Goal: Transaction & Acquisition: Purchase product/service

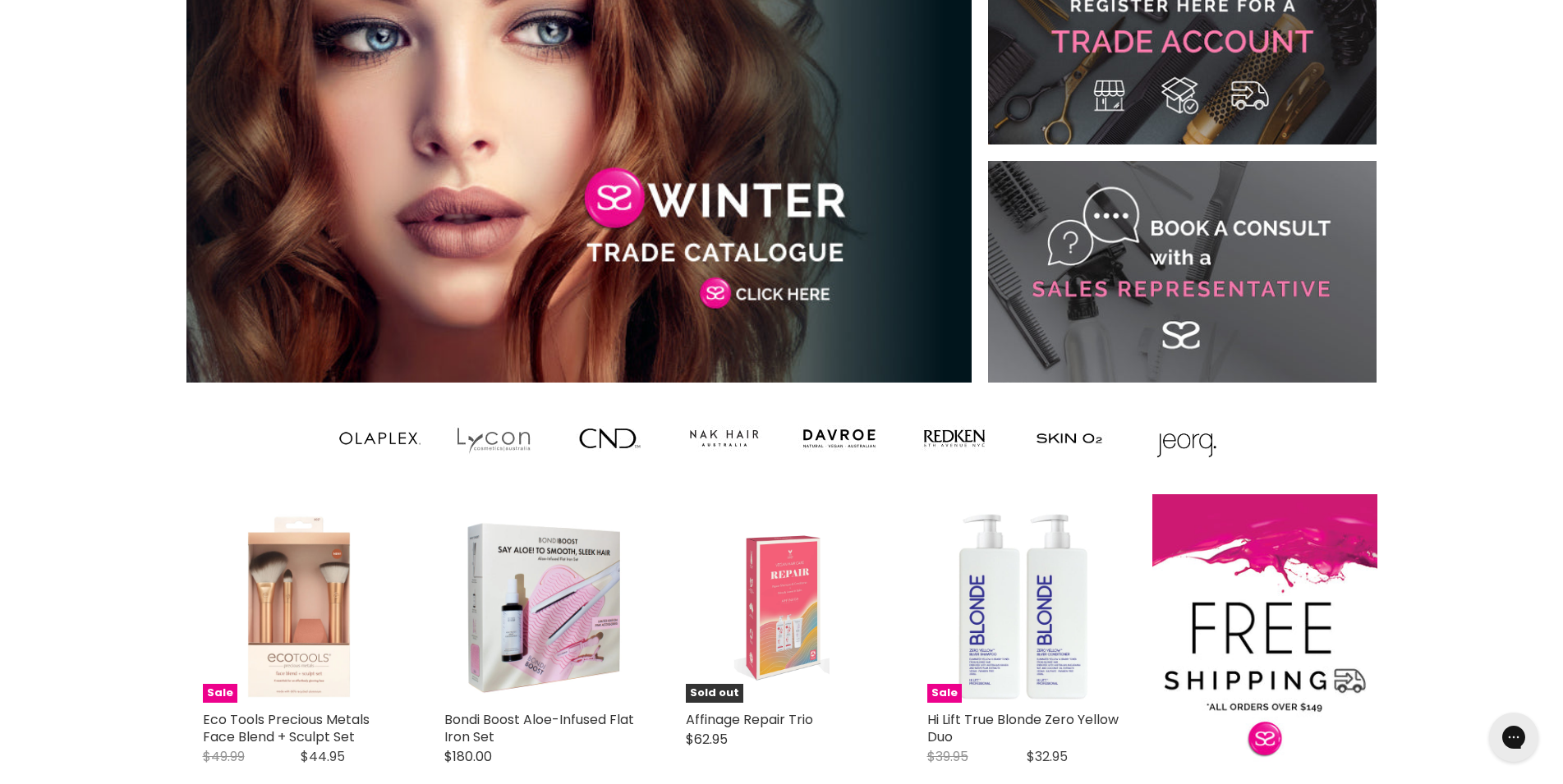
scroll to position [187, 0]
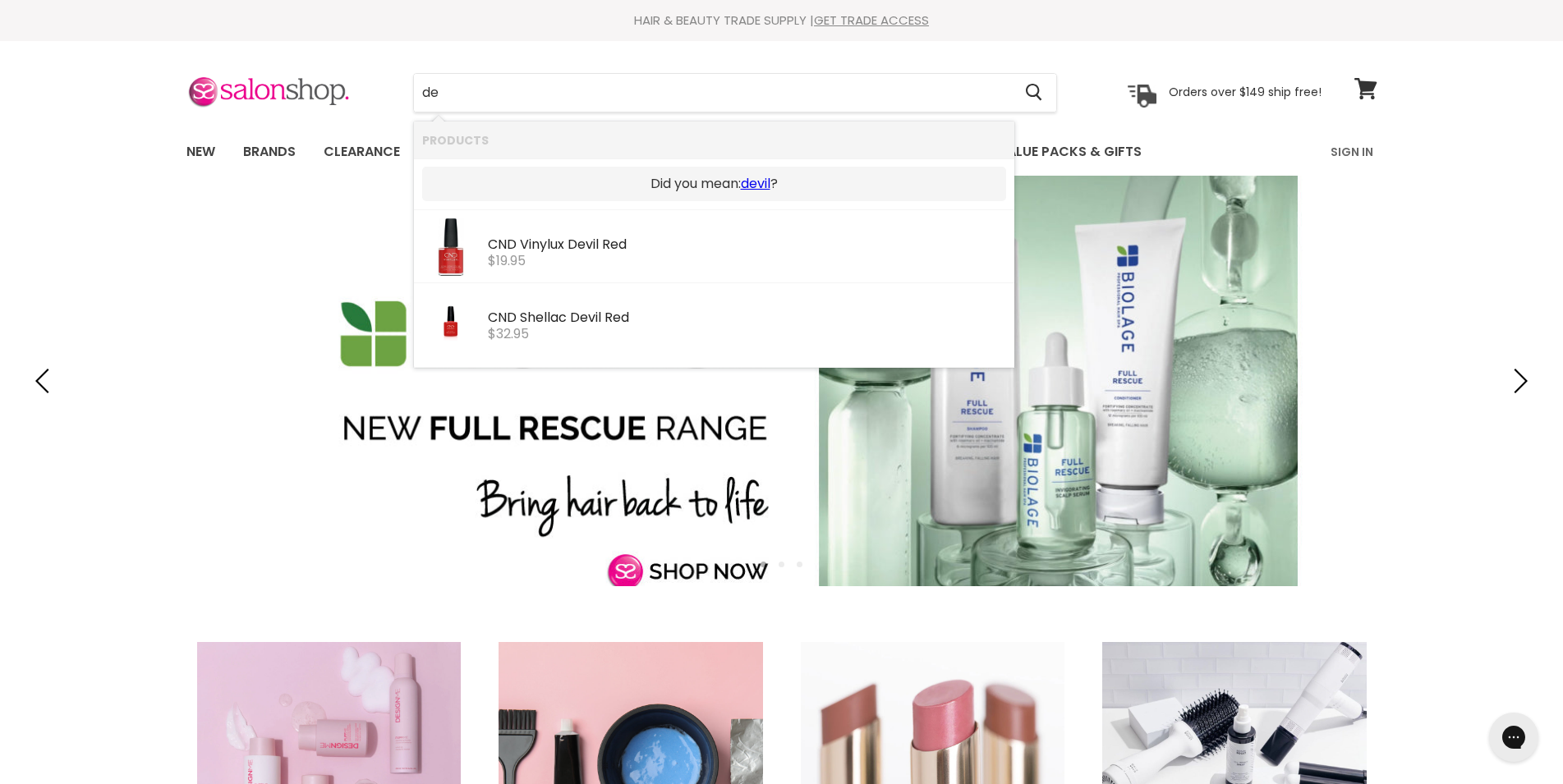
type input "d"
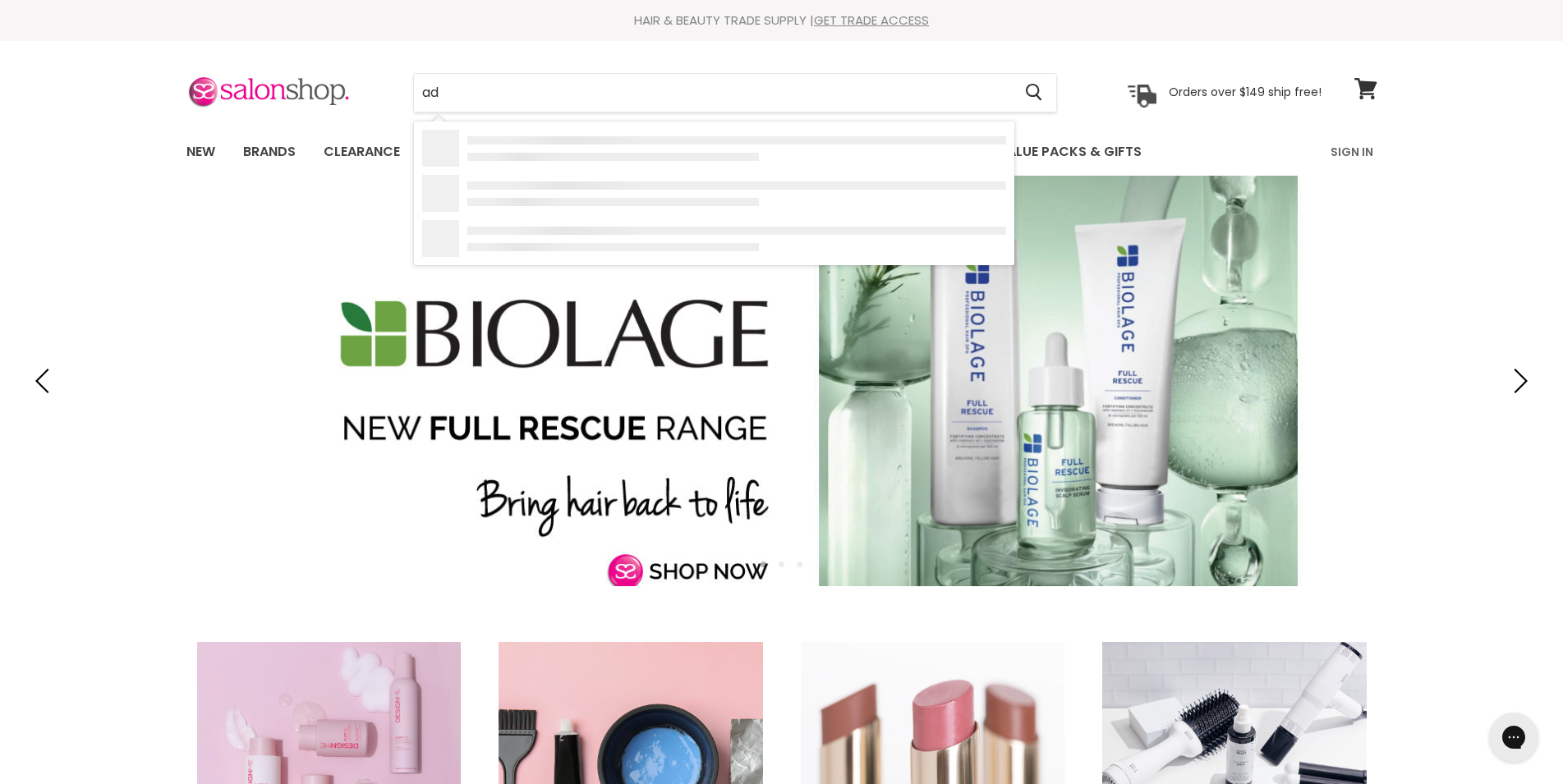
type input "a"
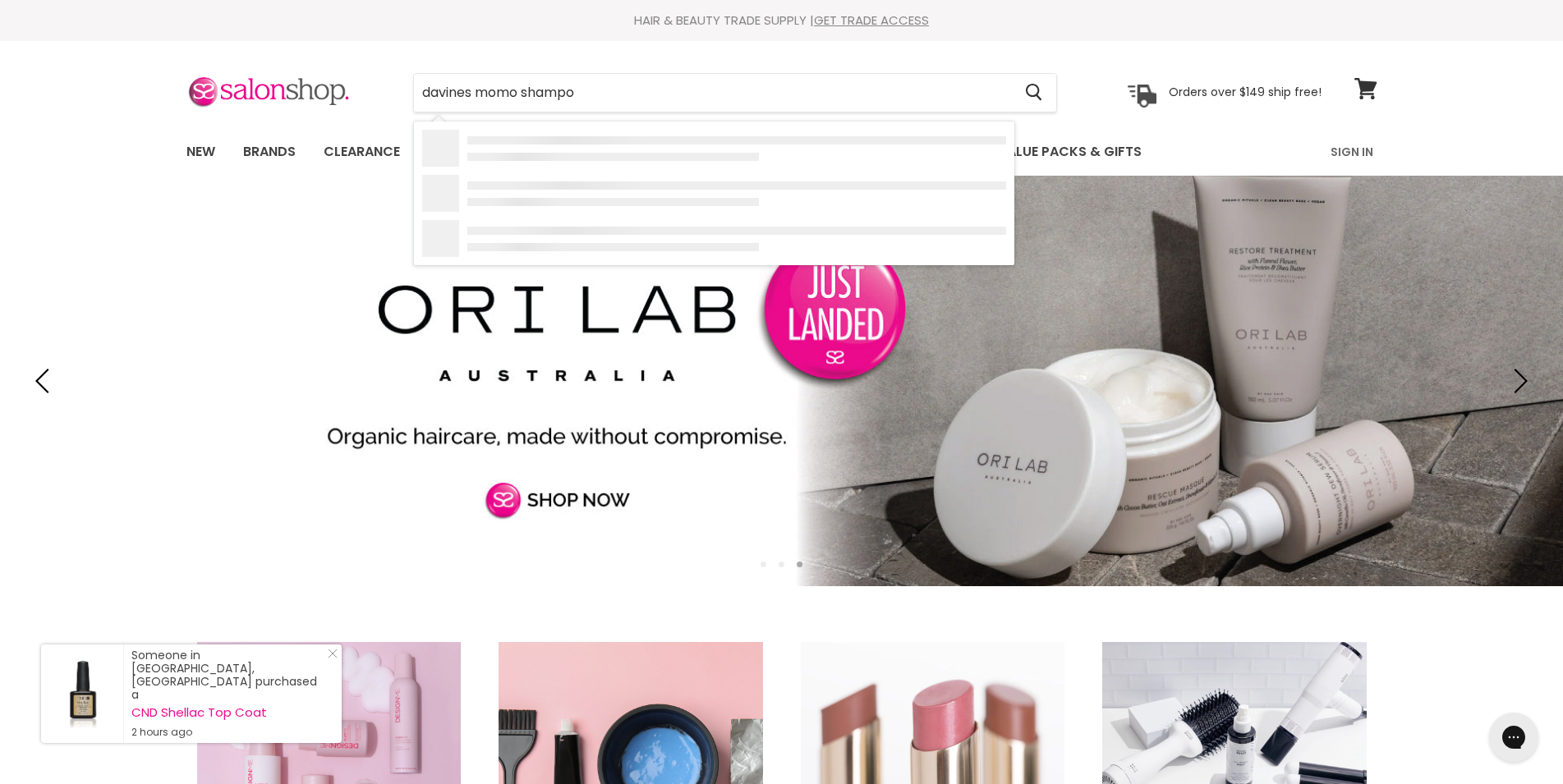
type input "davines momo shampoo"
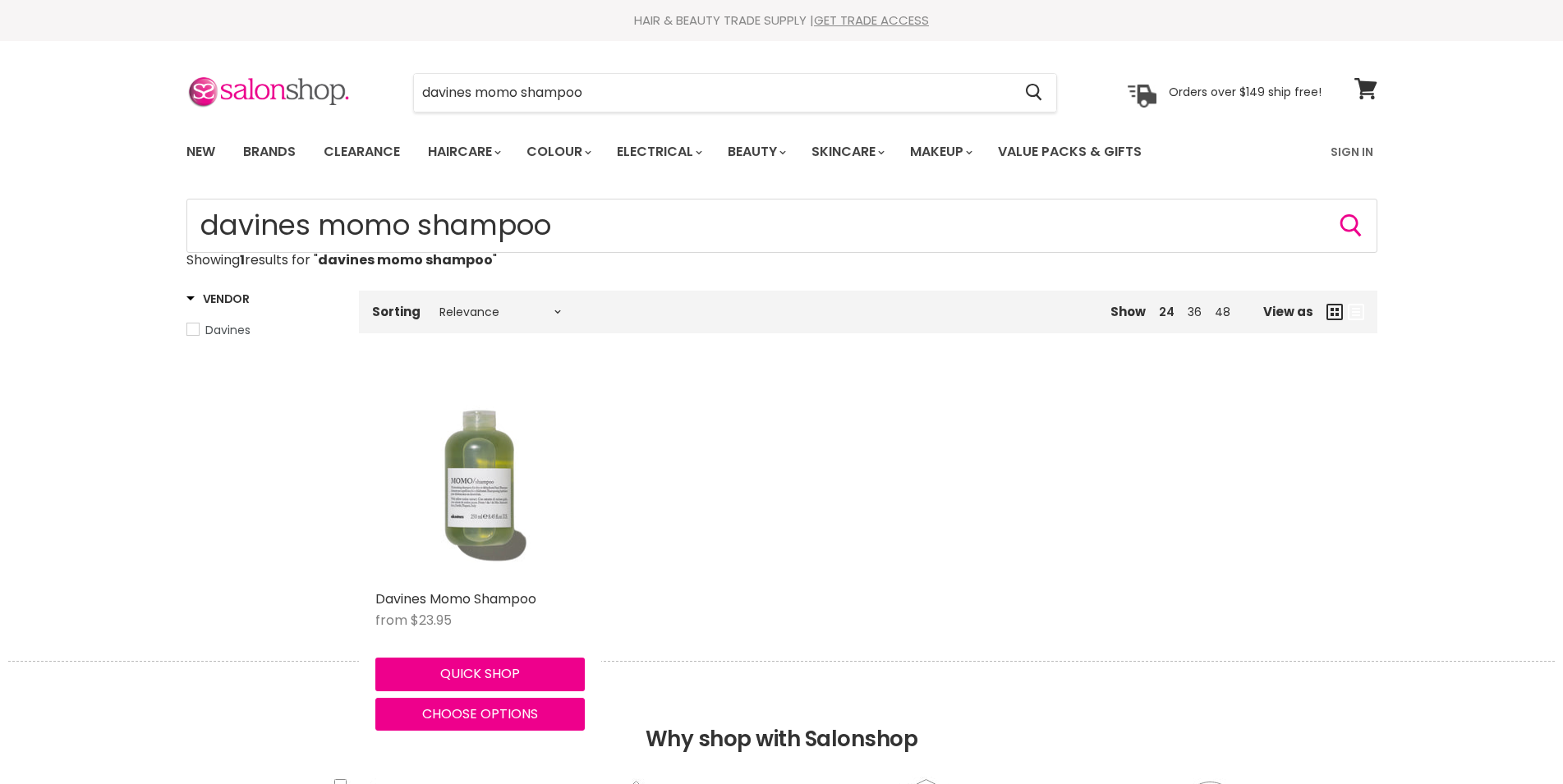
click at [485, 522] on img "Main content" at bounding box center [479, 477] width 210 height 210
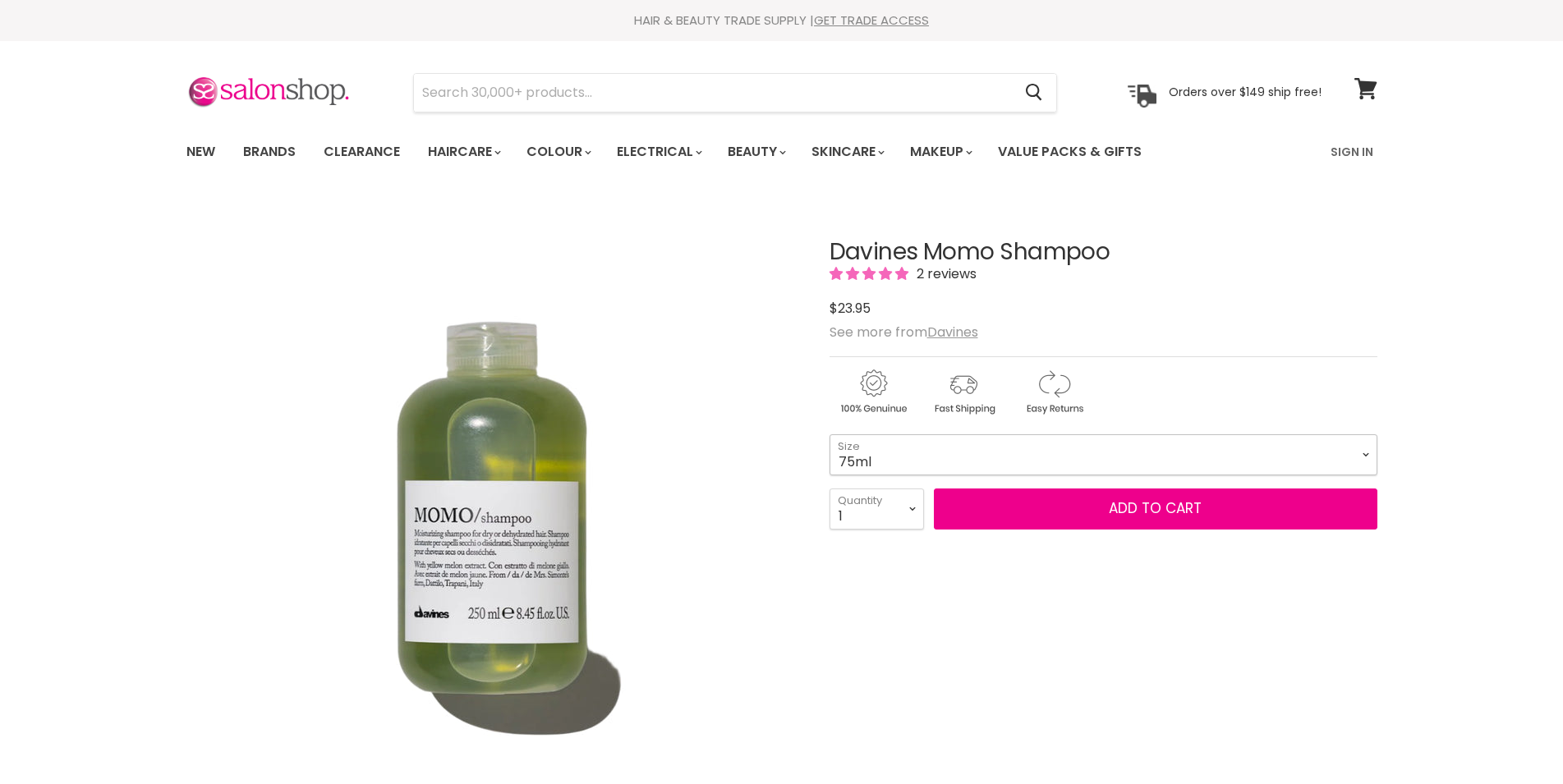
click at [829, 434] on select "75ml 250ml 1 Litre" at bounding box center [1103, 454] width 548 height 41
click option "1 Litre" at bounding box center [0, 0] width 0 height 0
select select "1 Litre"
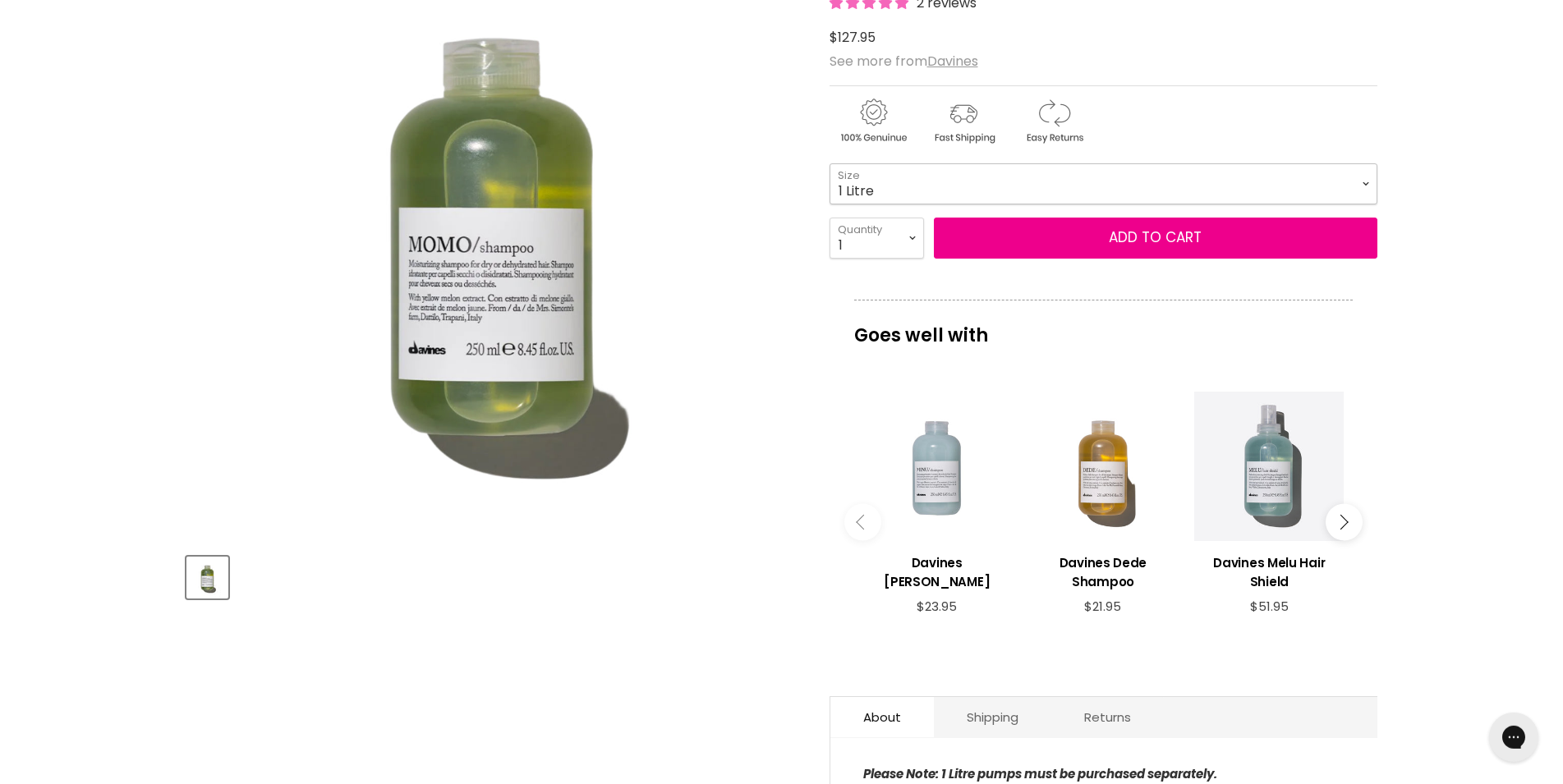
scroll to position [224, 0]
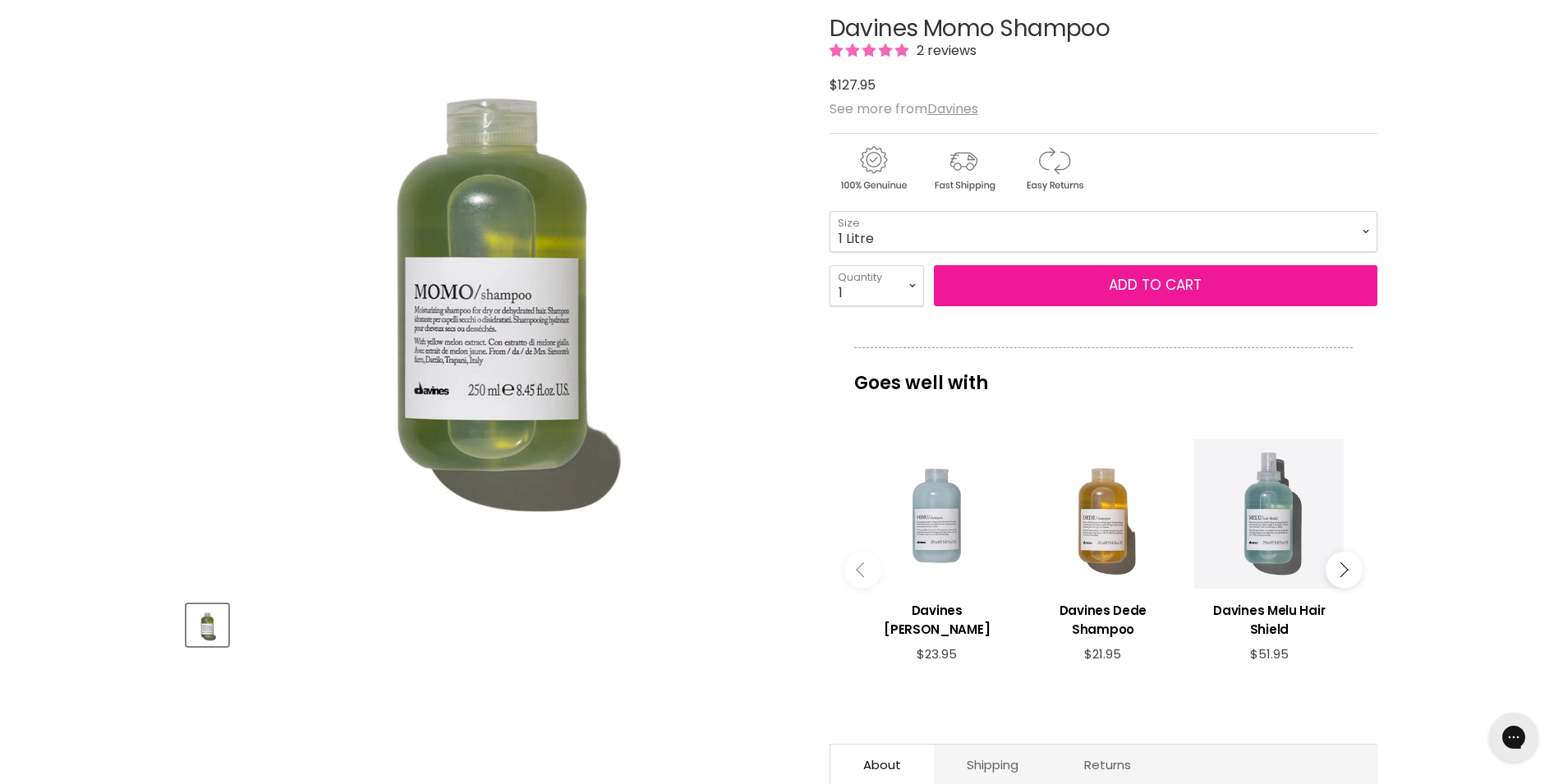
click at [1115, 293] on button "Add to cart" at bounding box center [1155, 285] width 443 height 41
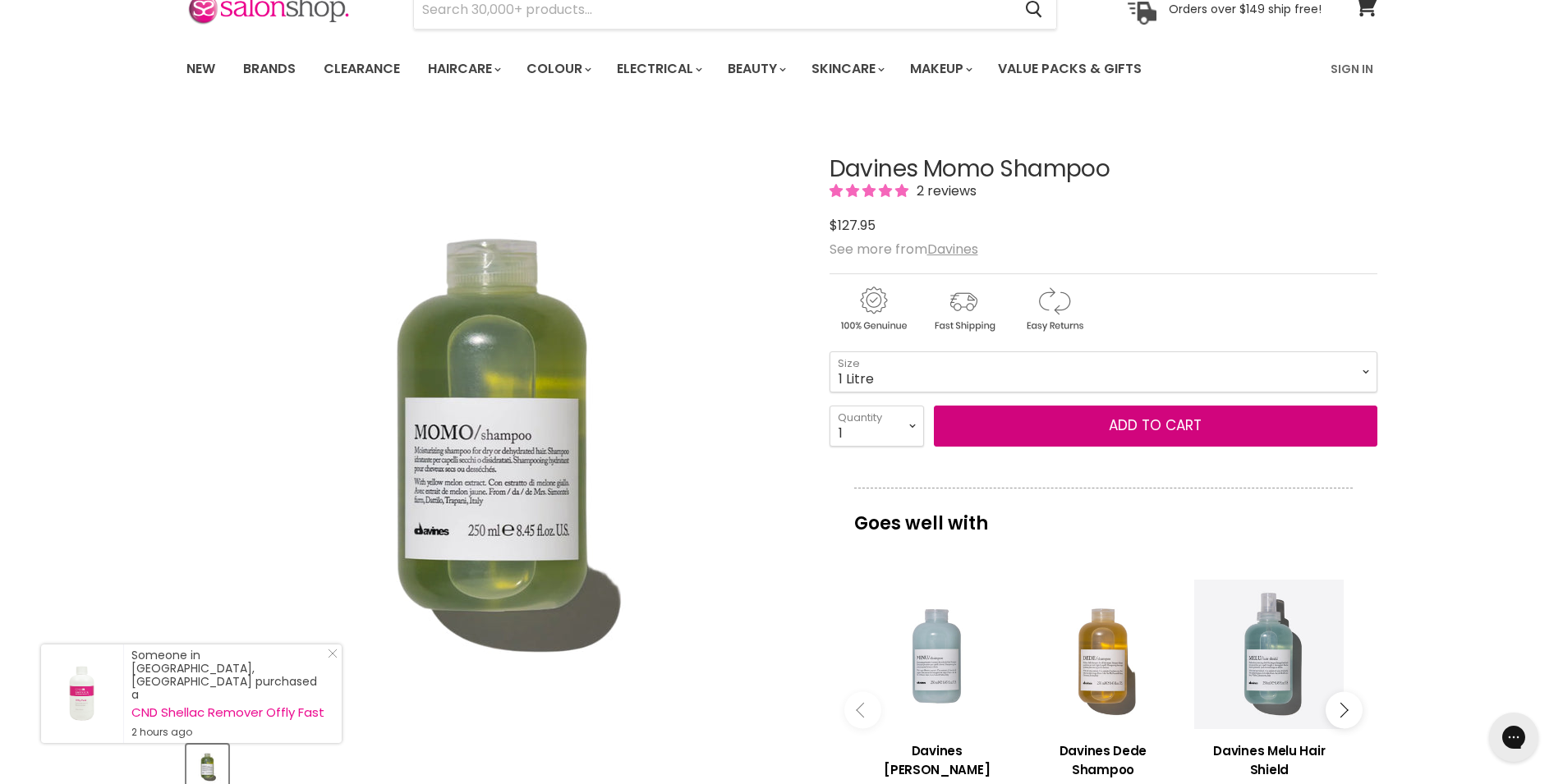
scroll to position [0, 0]
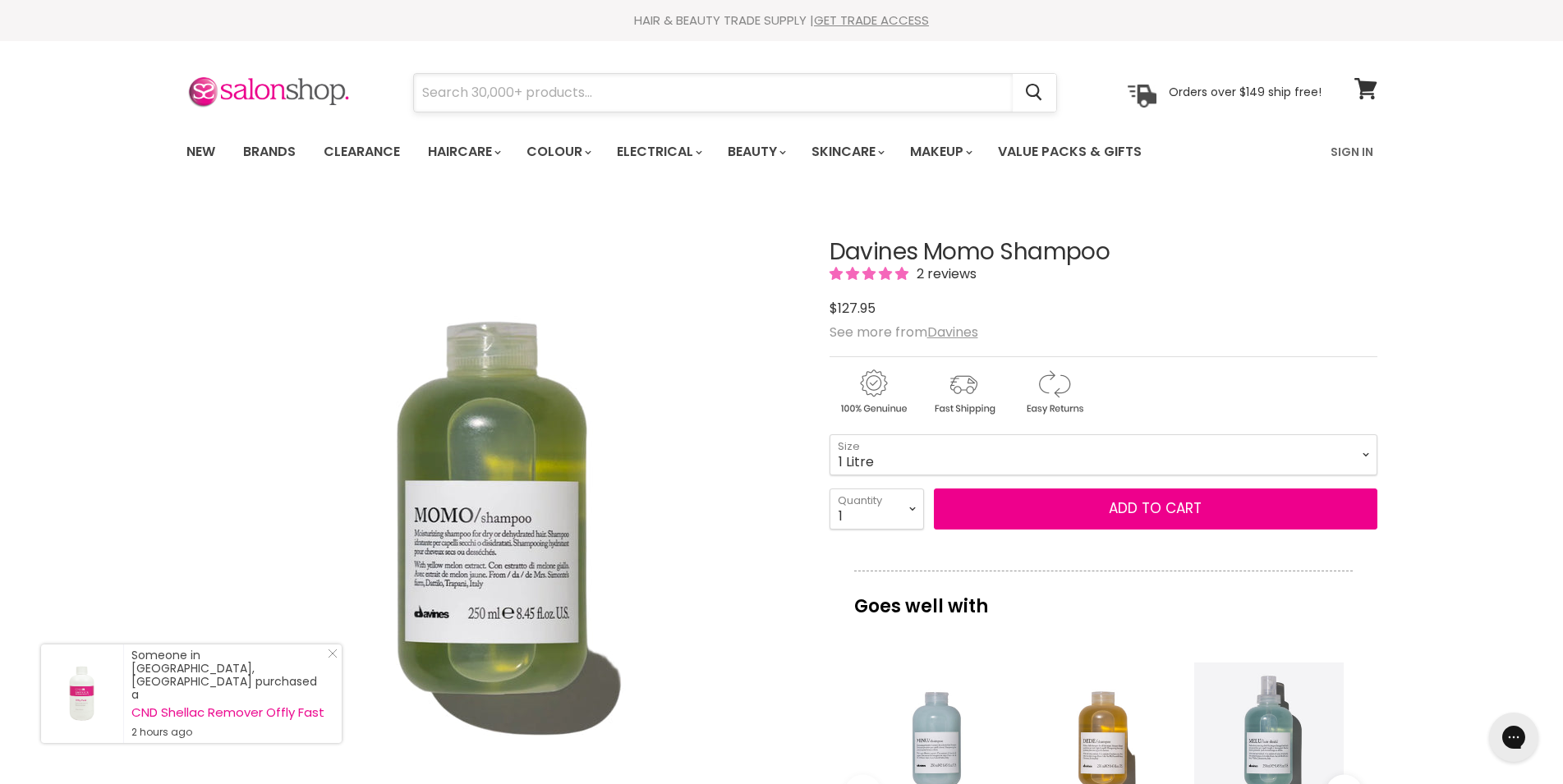
click at [584, 98] on input "Search" at bounding box center [713, 92] width 599 height 38
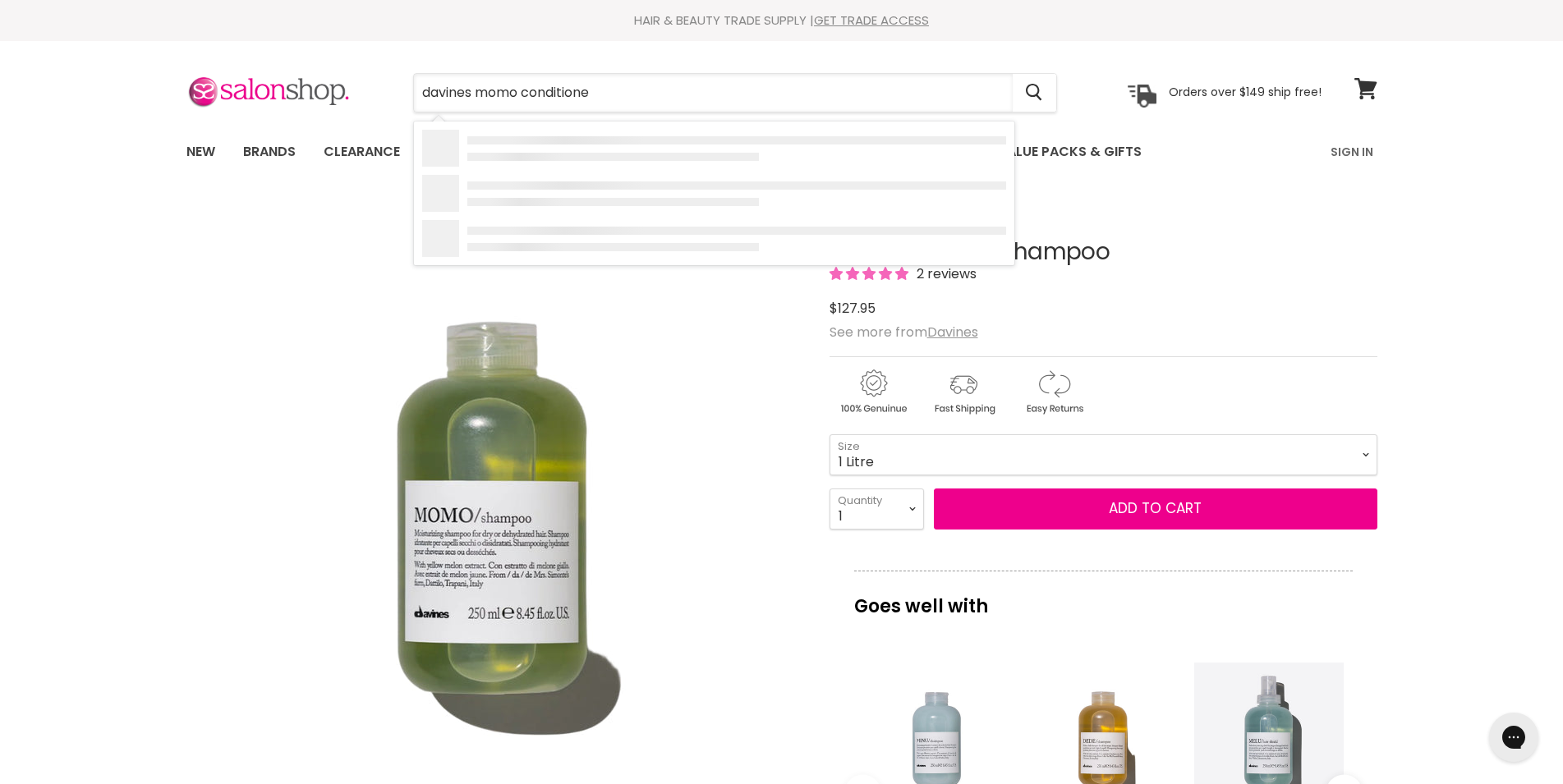
type input "davines momo conditioner"
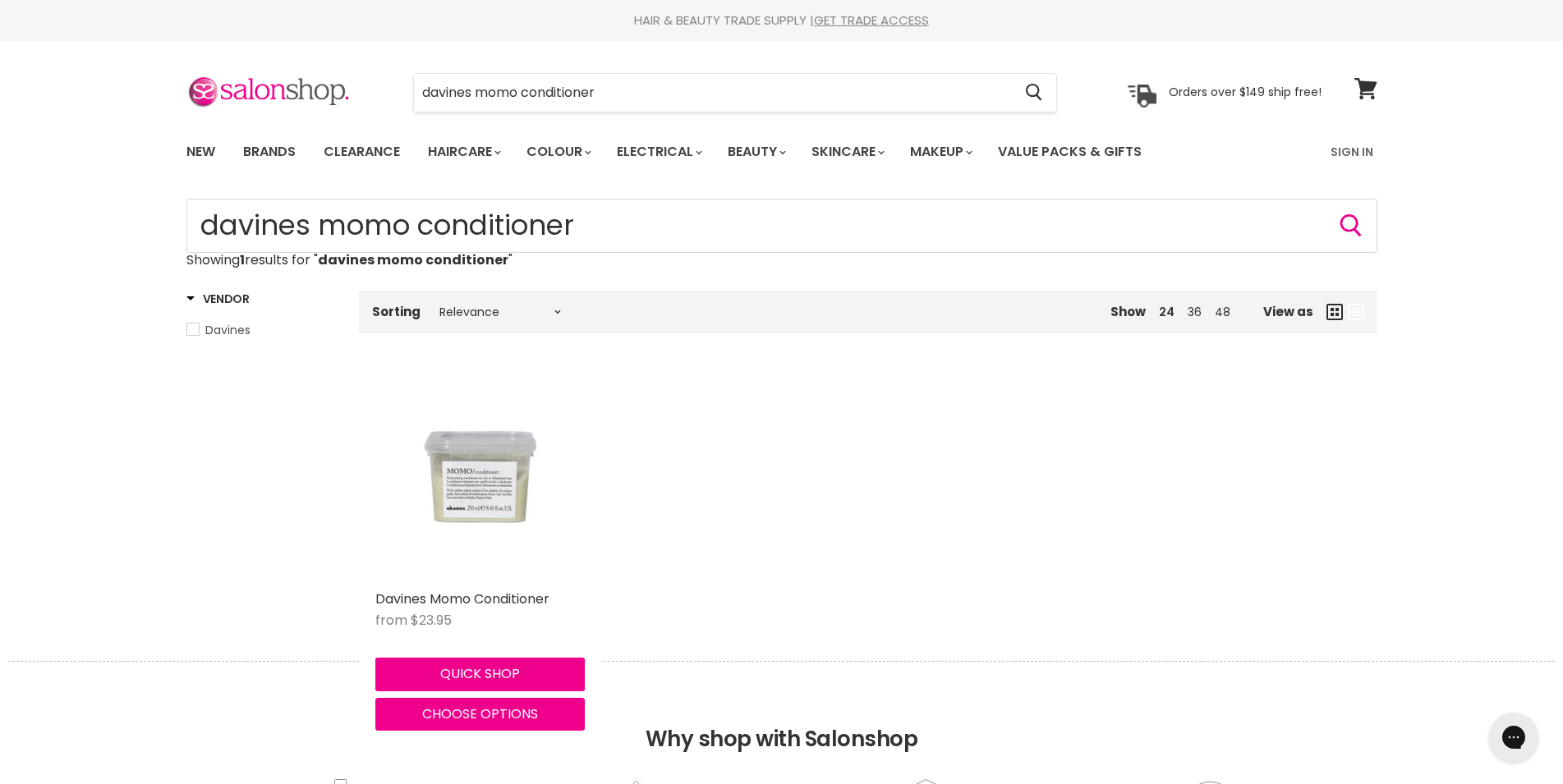
click at [512, 500] on img "Main content" at bounding box center [479, 477] width 210 height 210
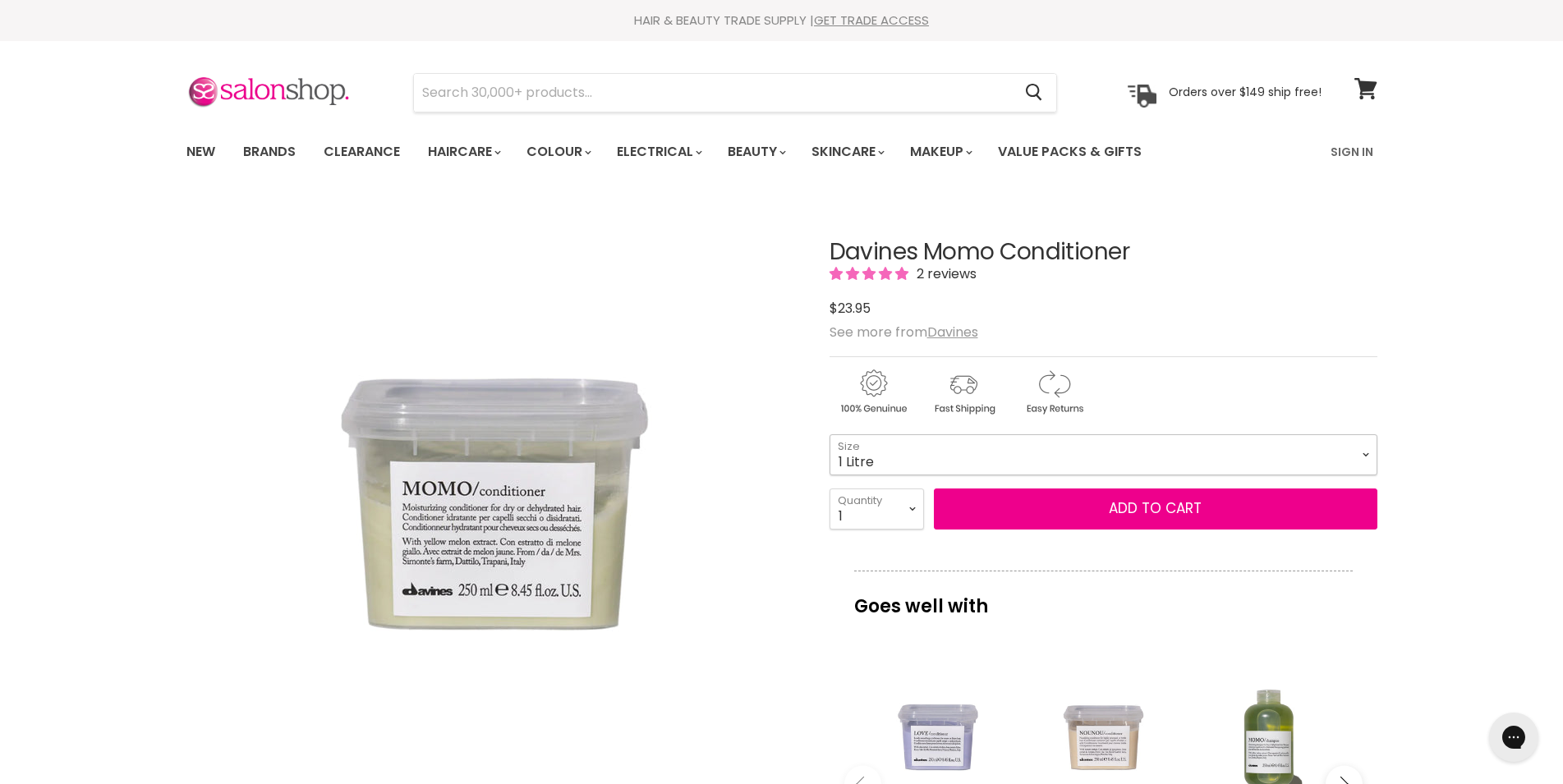
click option "1 Litre" at bounding box center [0, 0] width 0 height 0
select select "1 Litre"
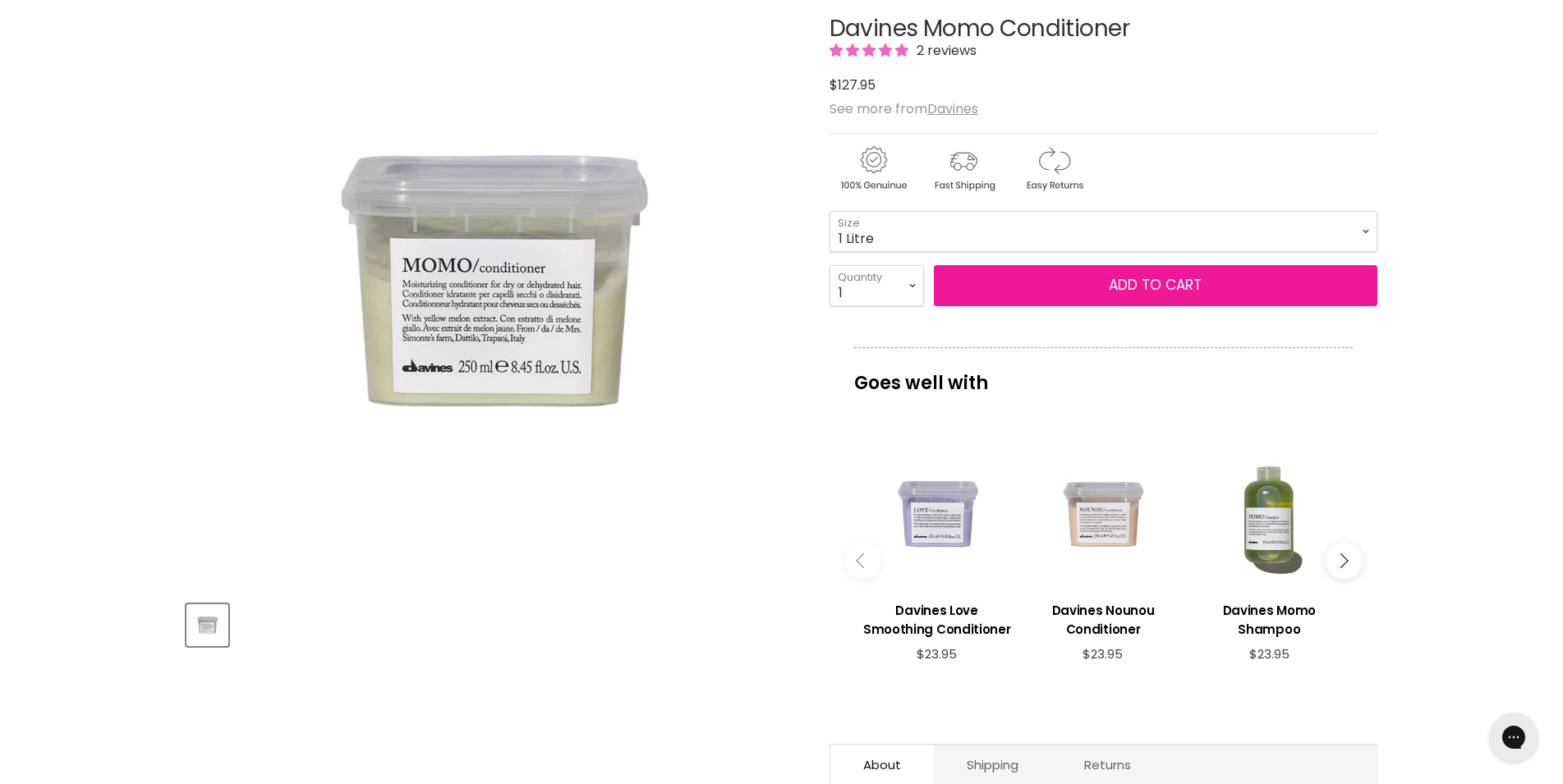
click at [1163, 287] on button "Add to cart" at bounding box center [1155, 285] width 443 height 41
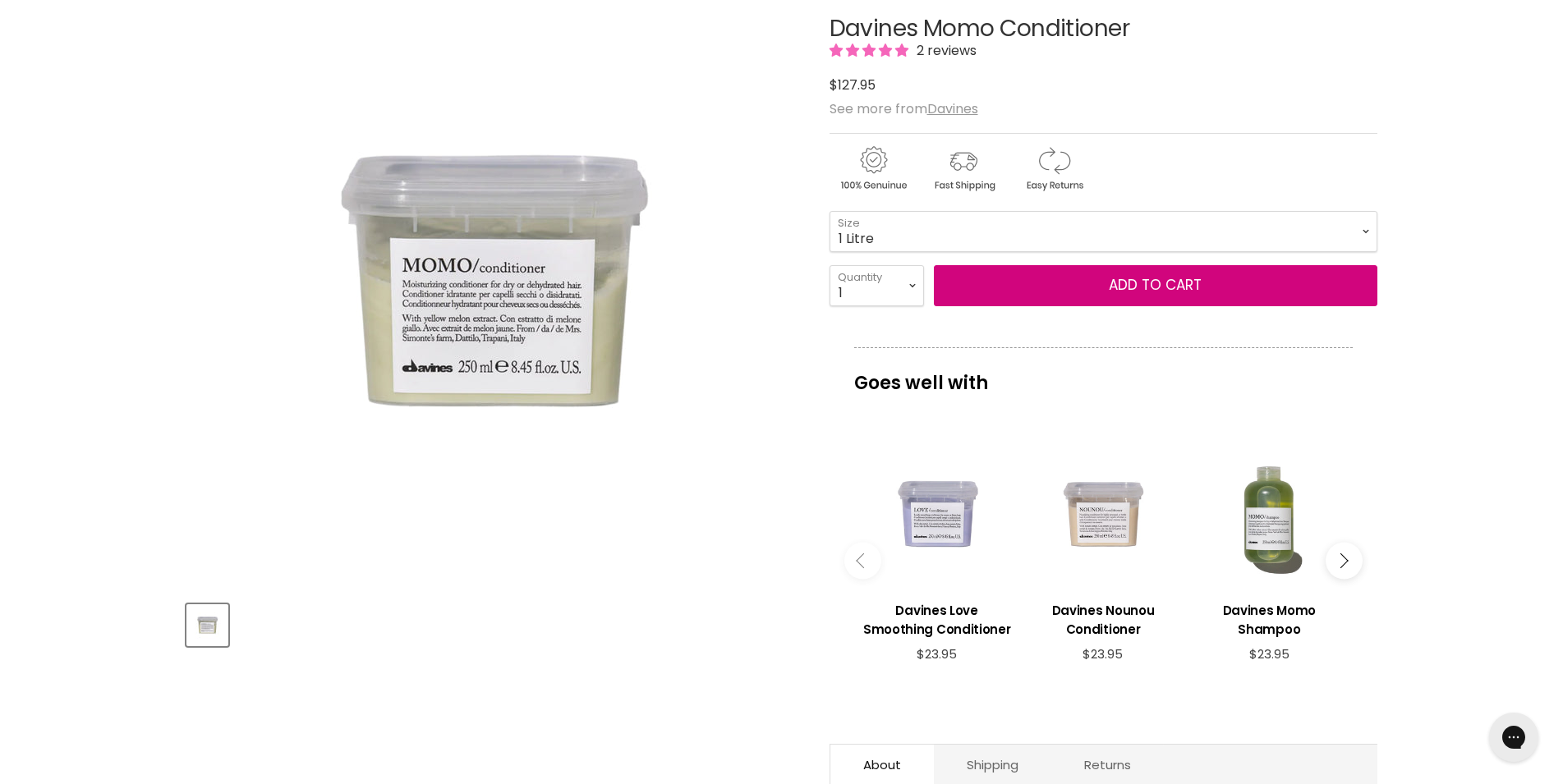
scroll to position [0, 0]
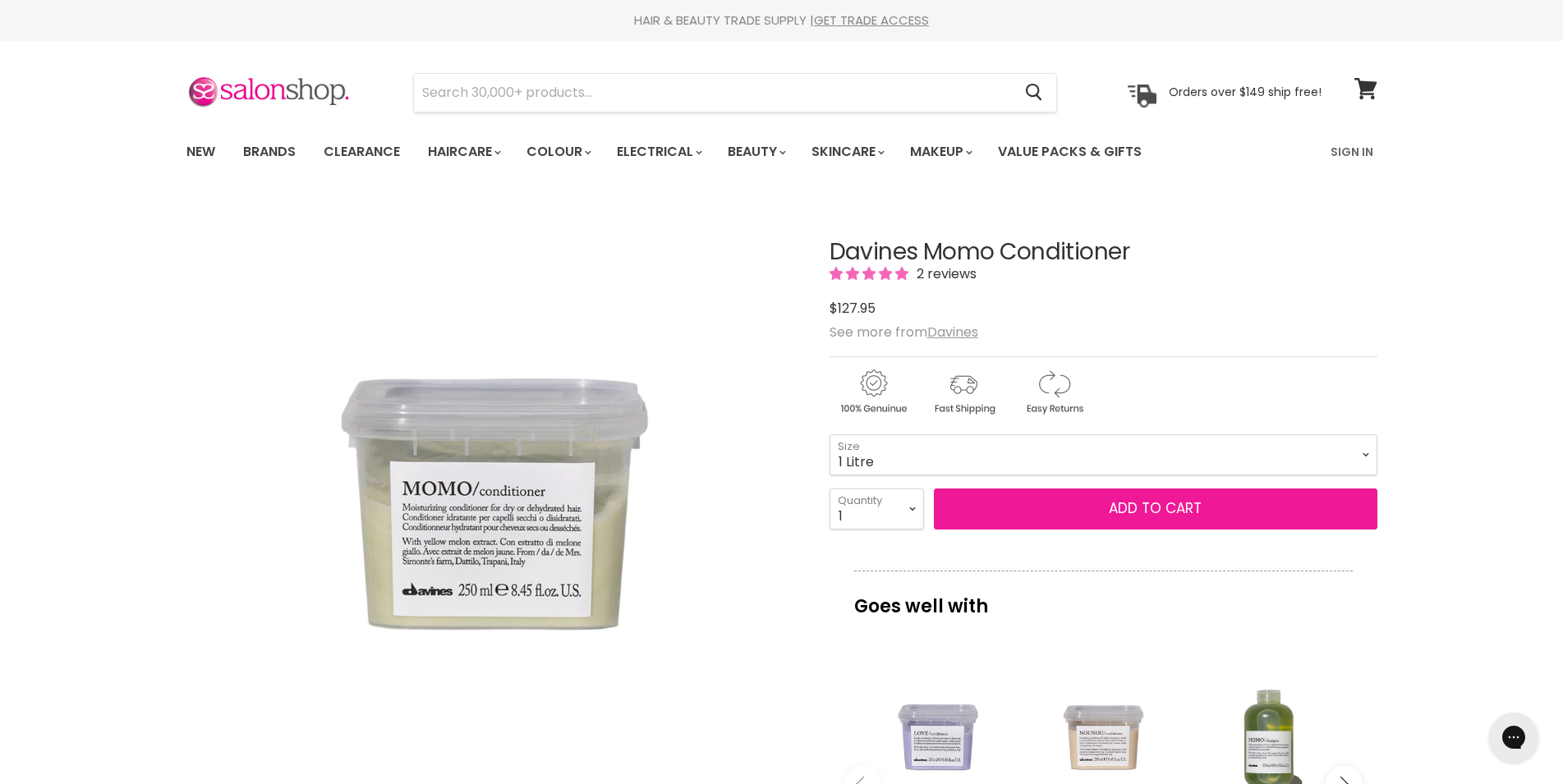
click at [1165, 520] on button "Add to cart" at bounding box center [1155, 508] width 443 height 41
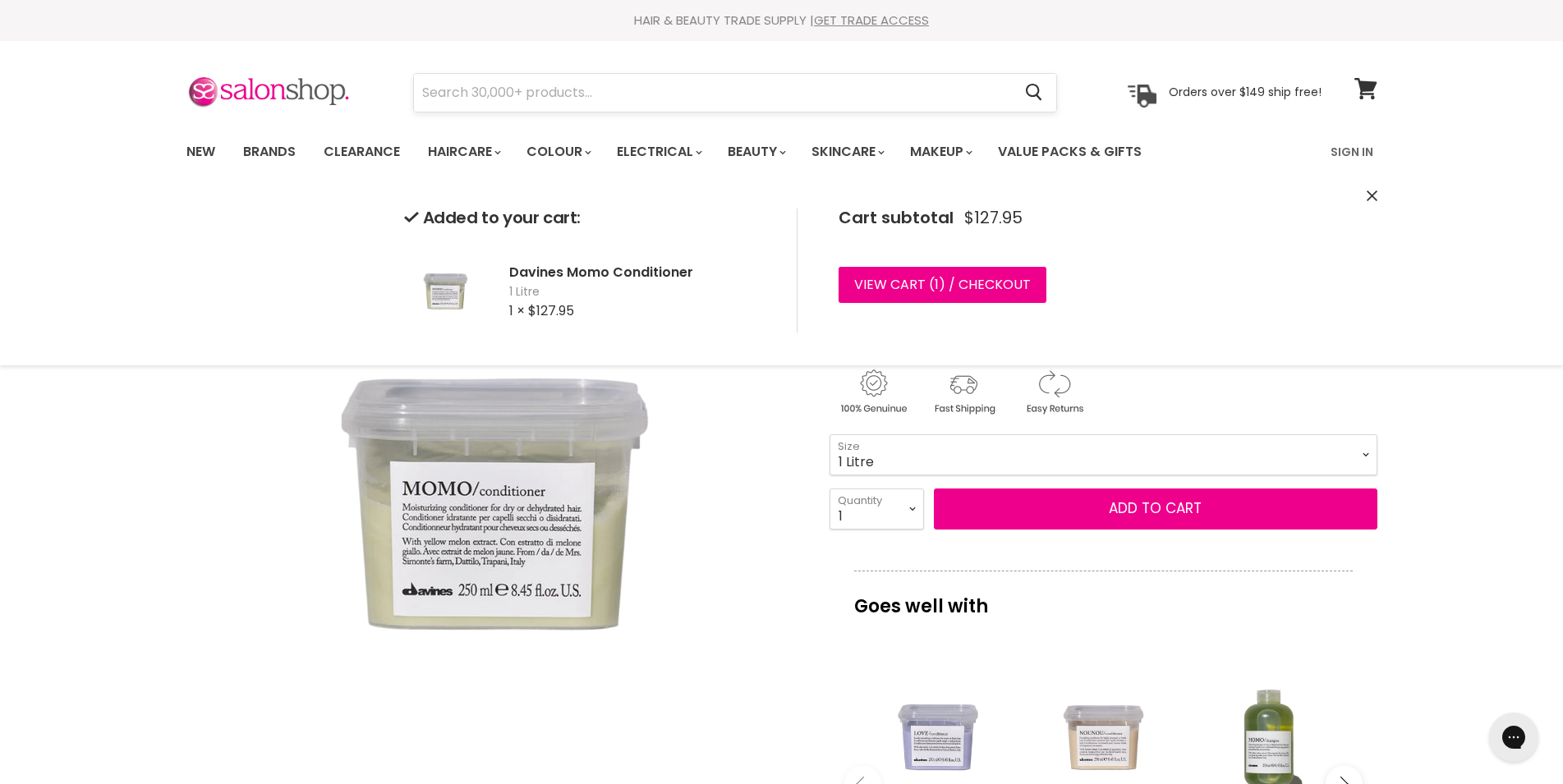
click at [518, 88] on input "Search" at bounding box center [713, 92] width 599 height 38
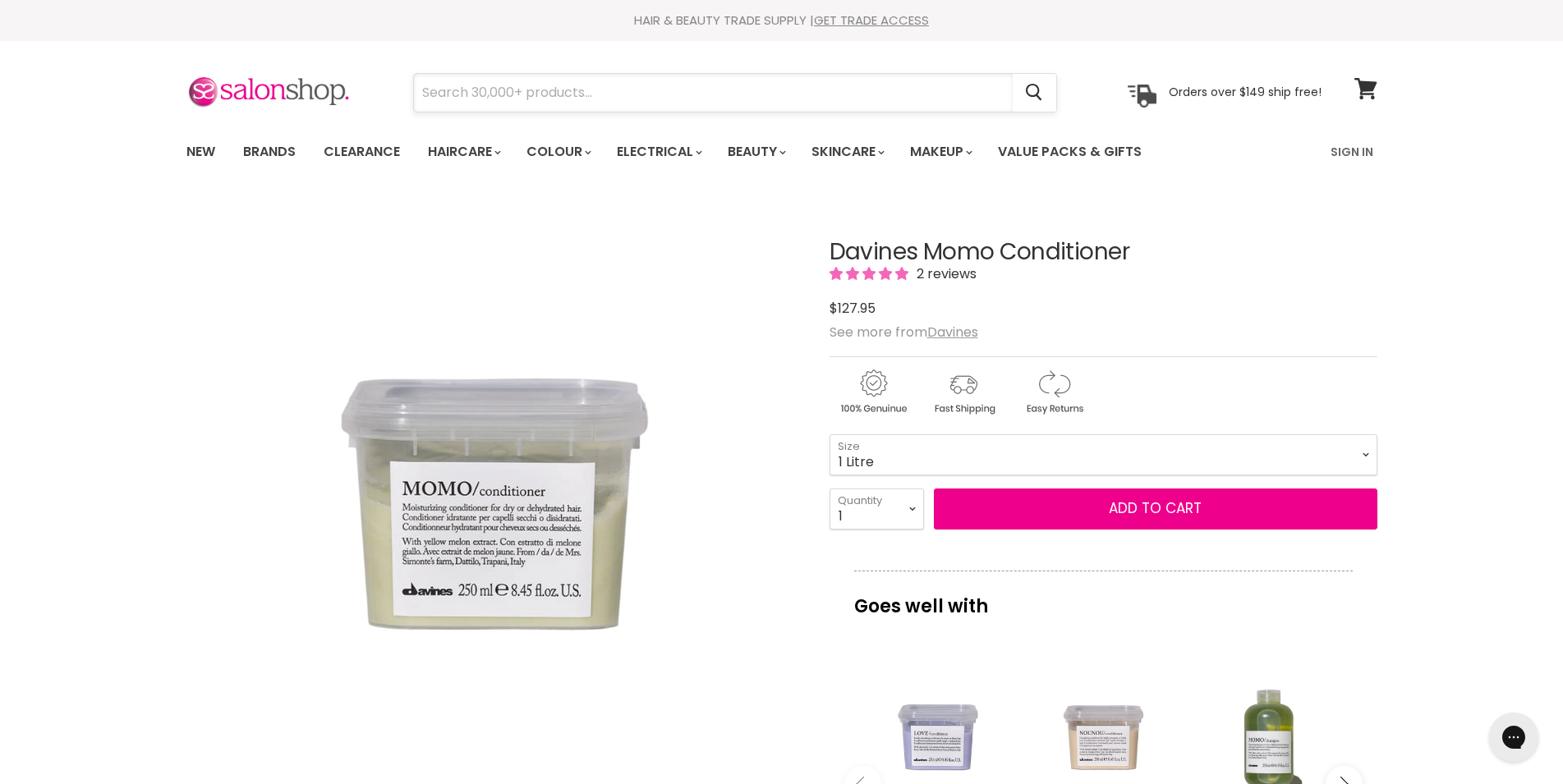
click at [507, 87] on input "Search" at bounding box center [713, 92] width 599 height 38
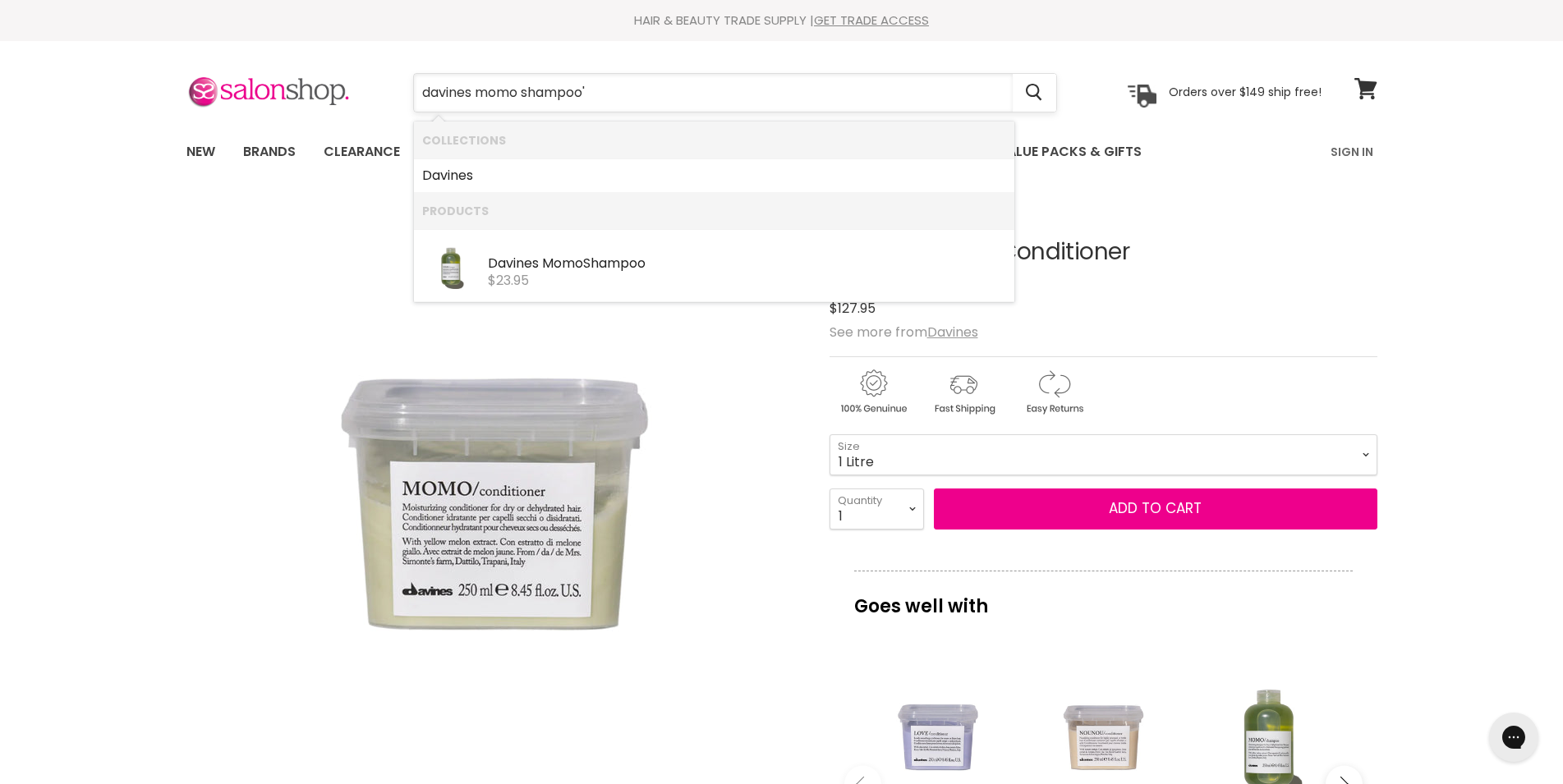
type input "davines momo shampoo"
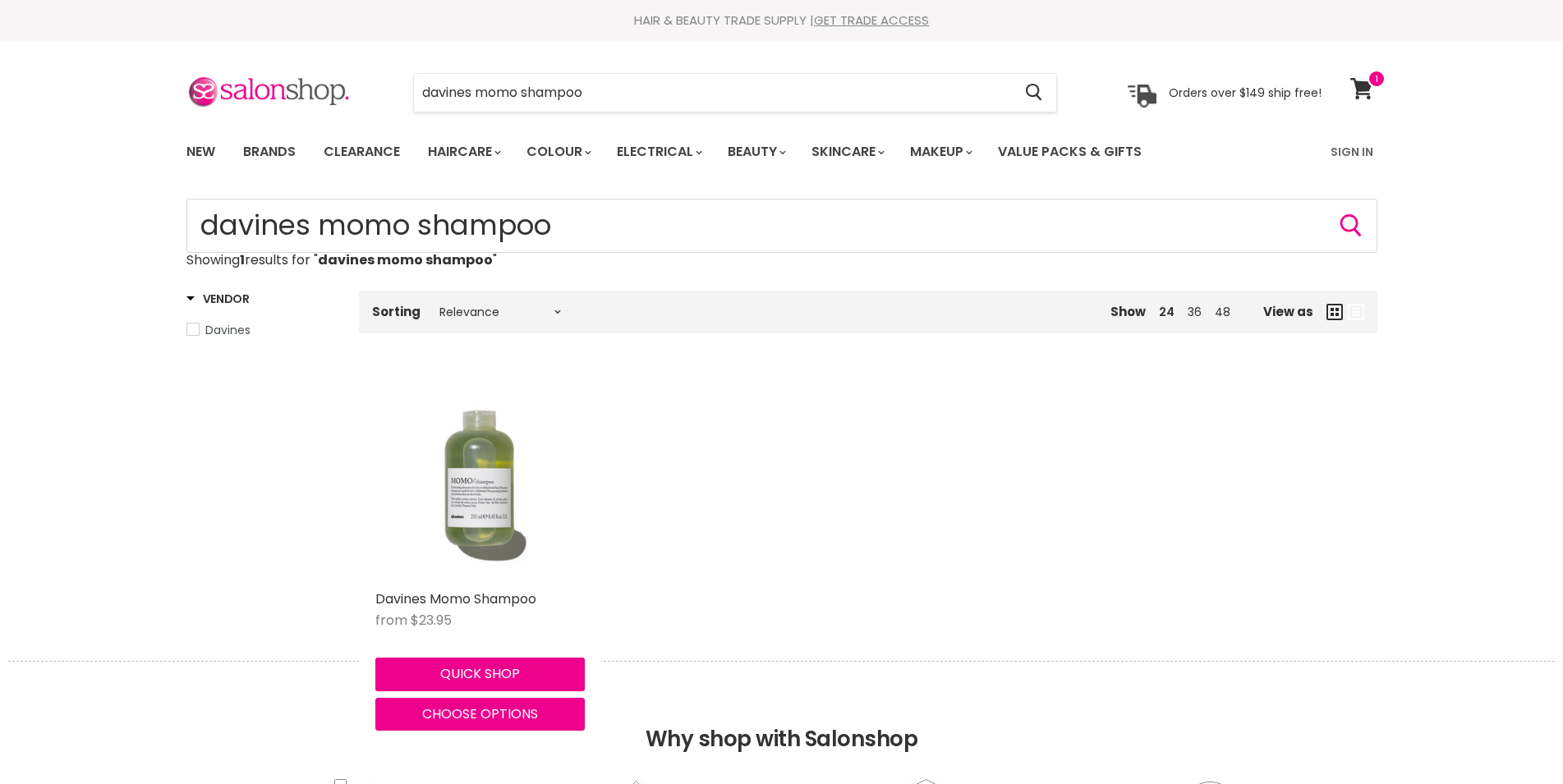
drag, startPoint x: 0, startPoint y: 0, endPoint x: 480, endPoint y: 502, distance: 694.6
click at [478, 503] on img "Main content" at bounding box center [479, 477] width 210 height 210
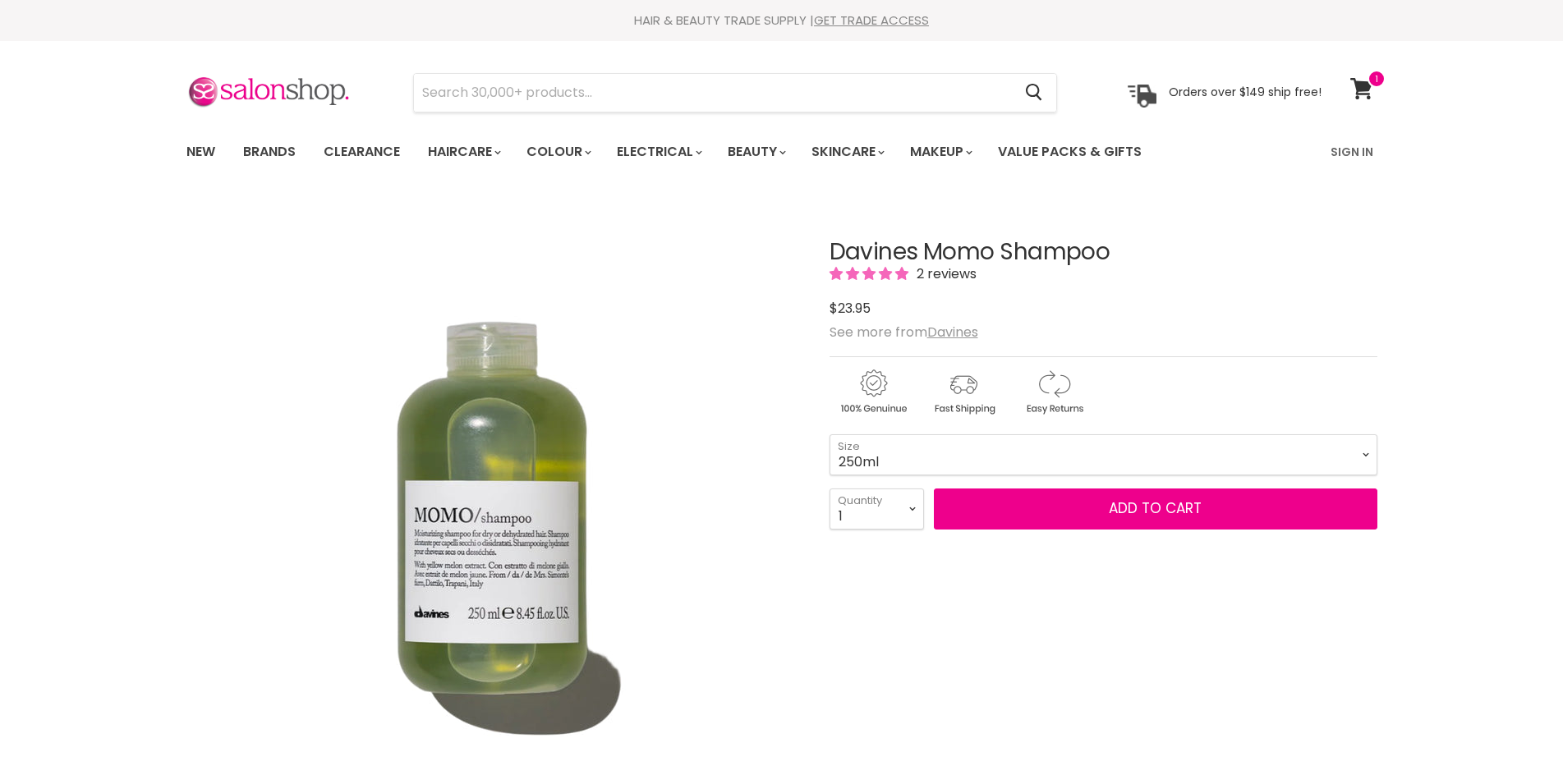
click at [829, 434] on select "75ml 250ml 1 Litre" at bounding box center [1103, 454] width 548 height 41
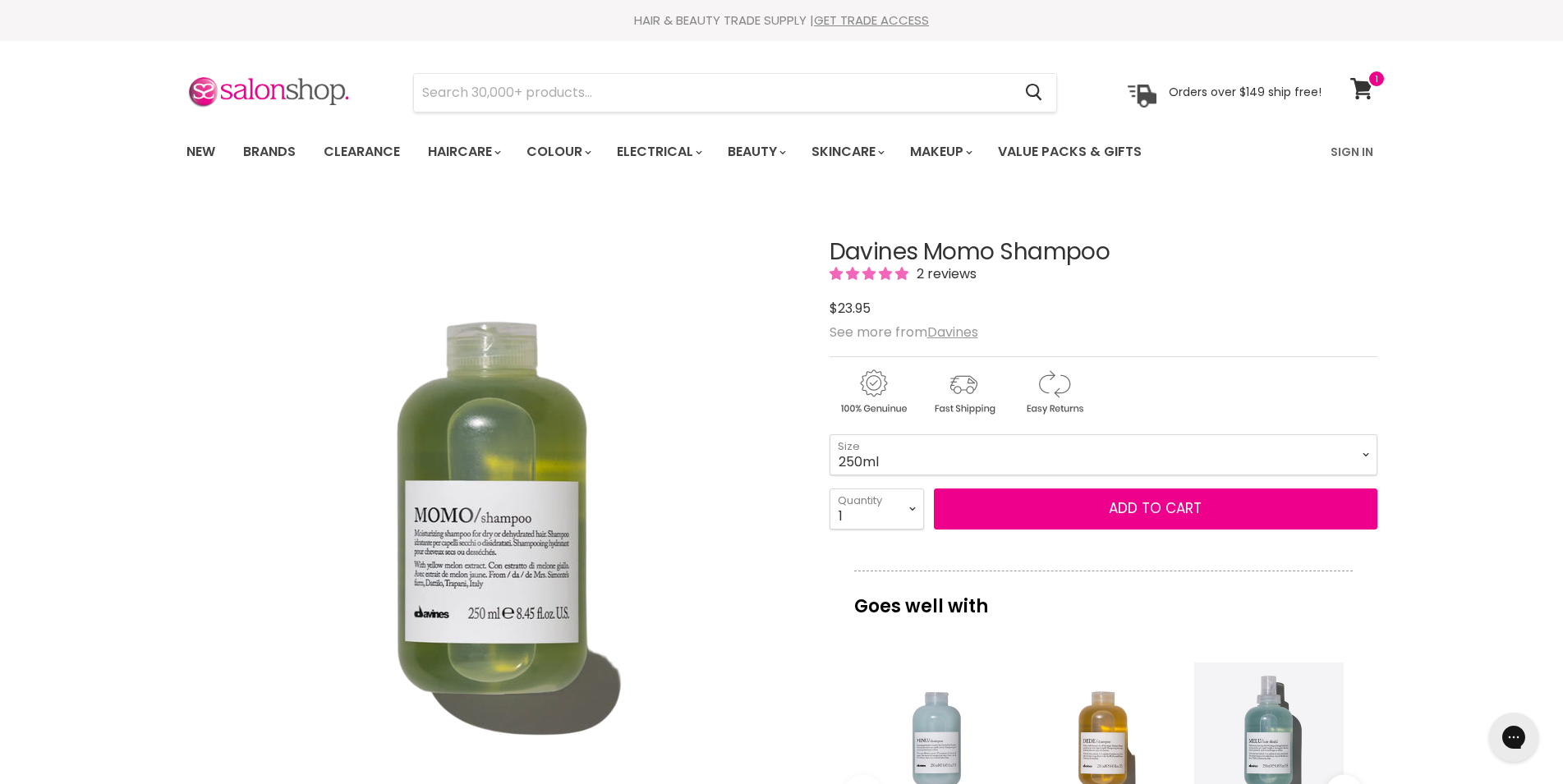
click option "250ml" at bounding box center [0, 0] width 0 height 0
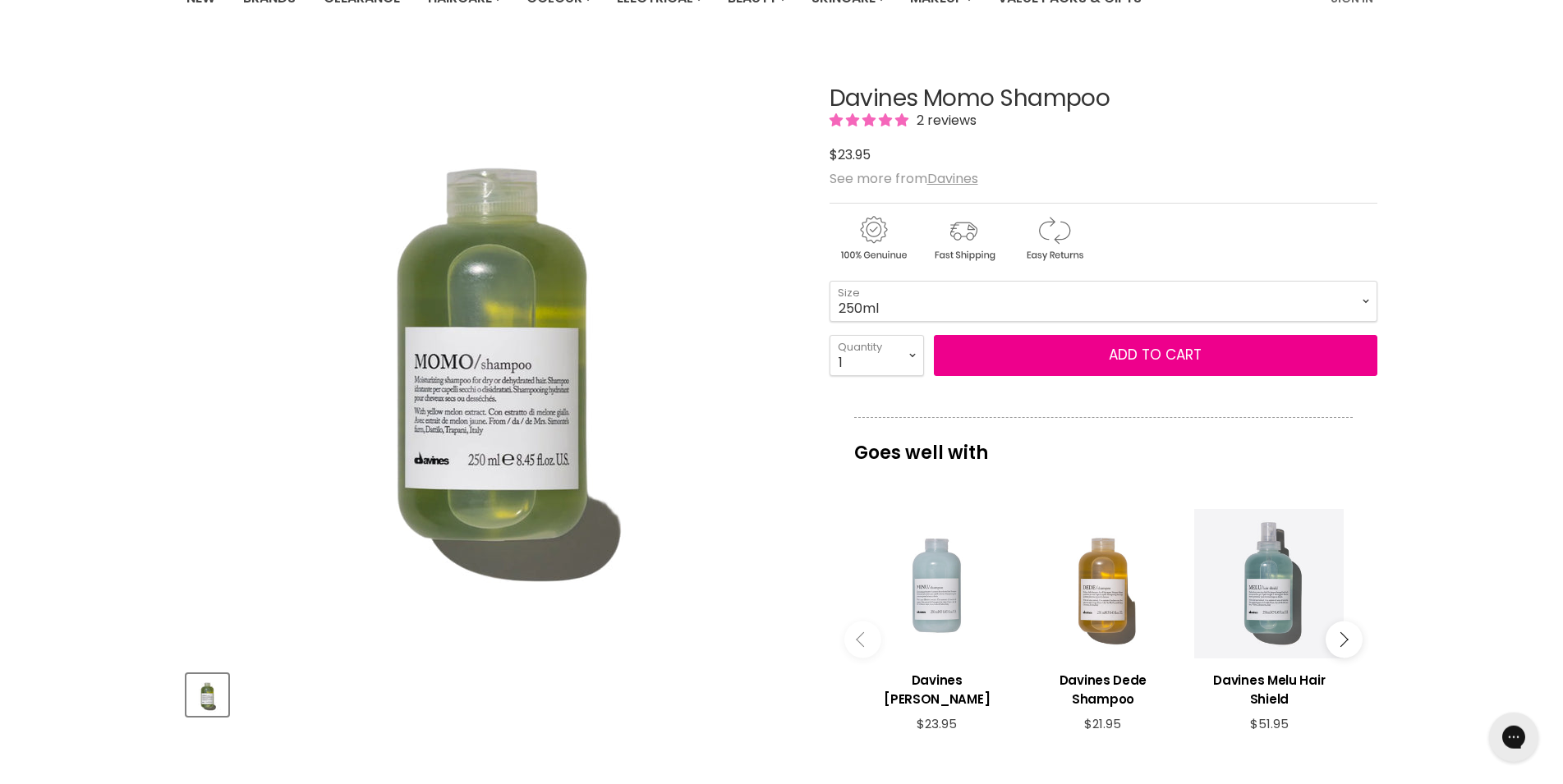
scroll to position [224, 0]
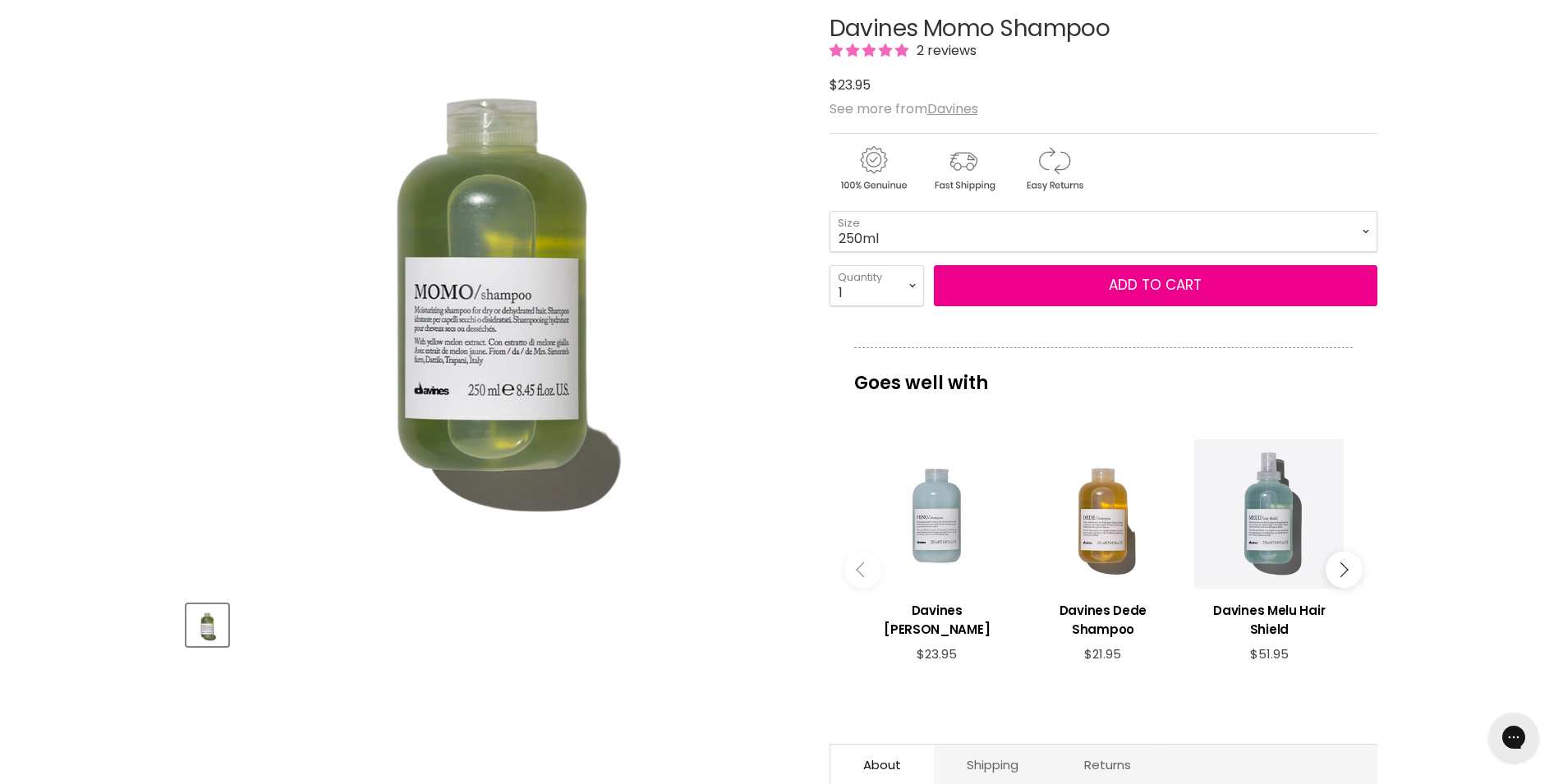
click at [829, 211] on select "75ml 250ml 1 Litre" at bounding box center [1103, 231] width 548 height 41
click option "1 Litre" at bounding box center [0, 0] width 0 height 0
select select "1 Litre"
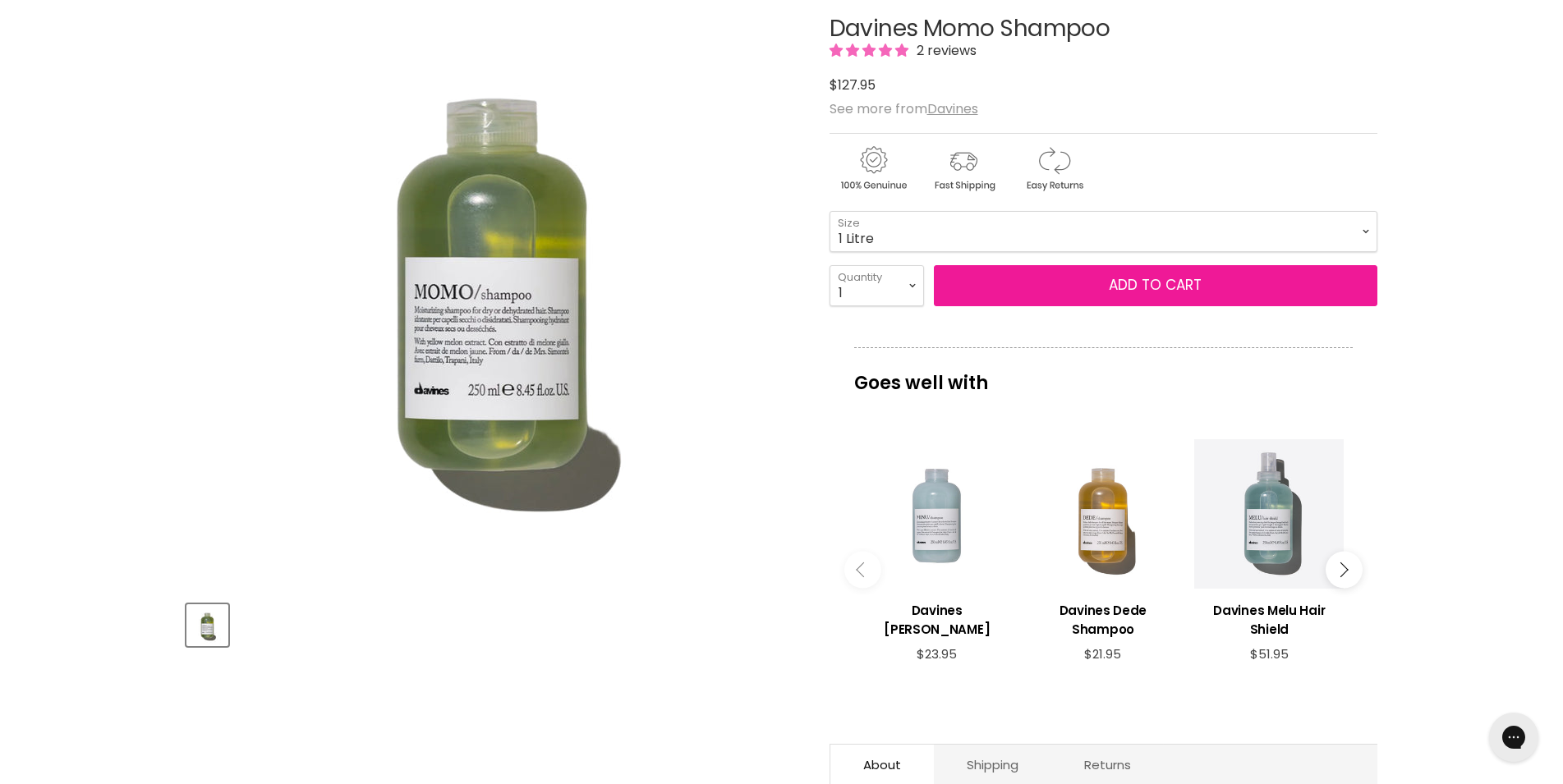
click at [1108, 285] on button "Add to cart" at bounding box center [1155, 285] width 443 height 41
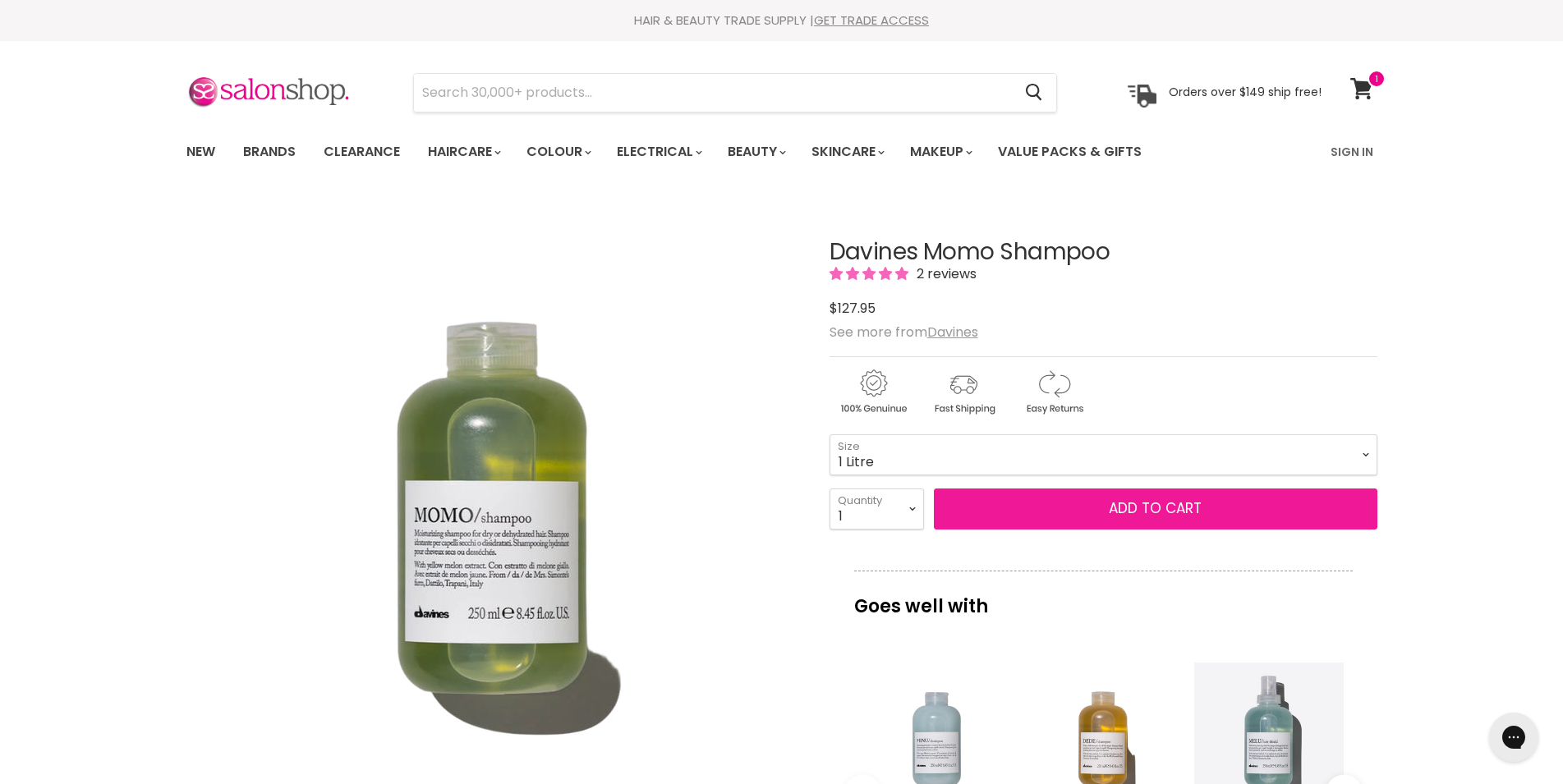
click at [1174, 505] on button "Add to cart" at bounding box center [1155, 508] width 443 height 41
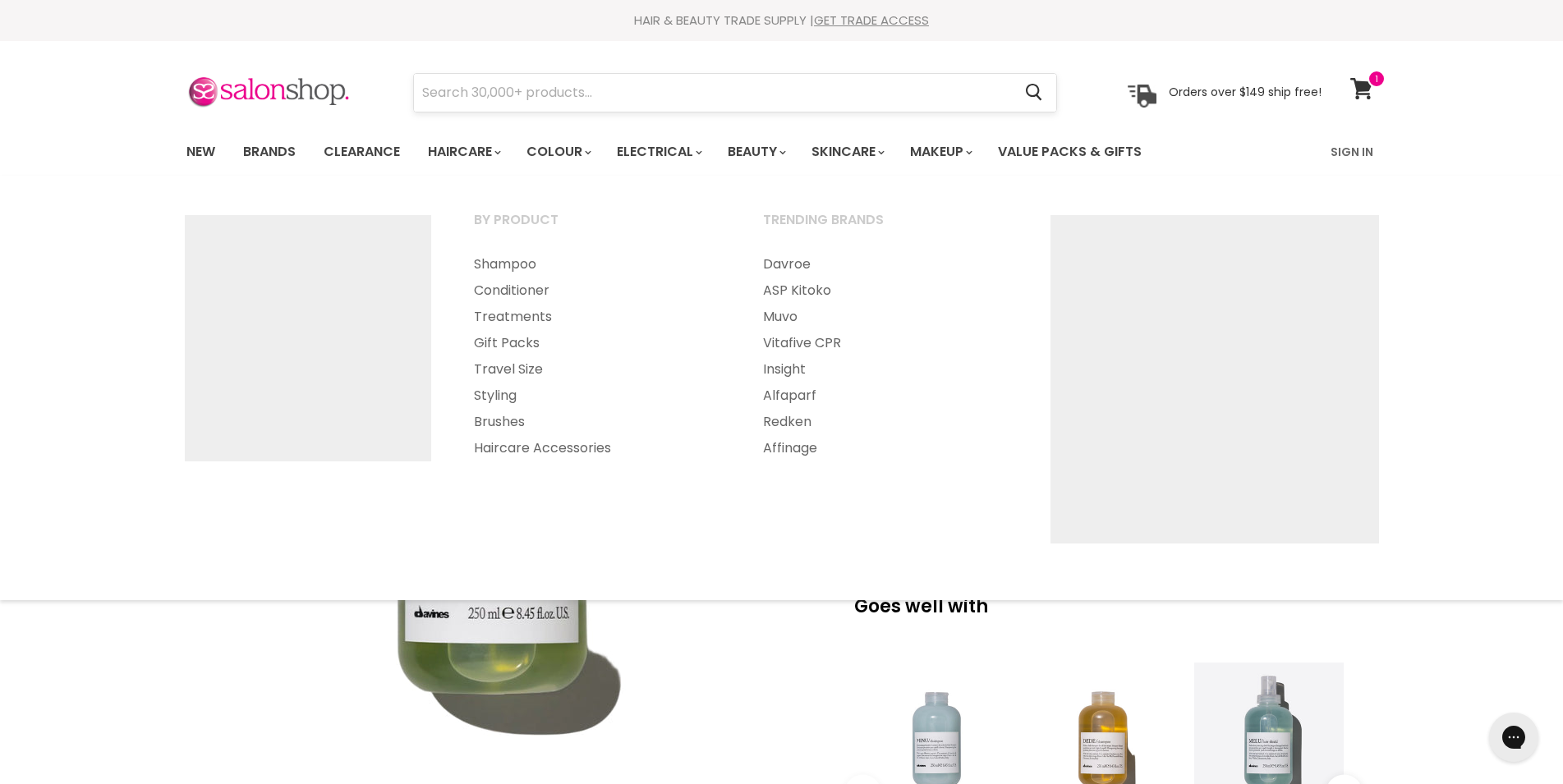
click at [515, 98] on input "Search" at bounding box center [713, 92] width 599 height 38
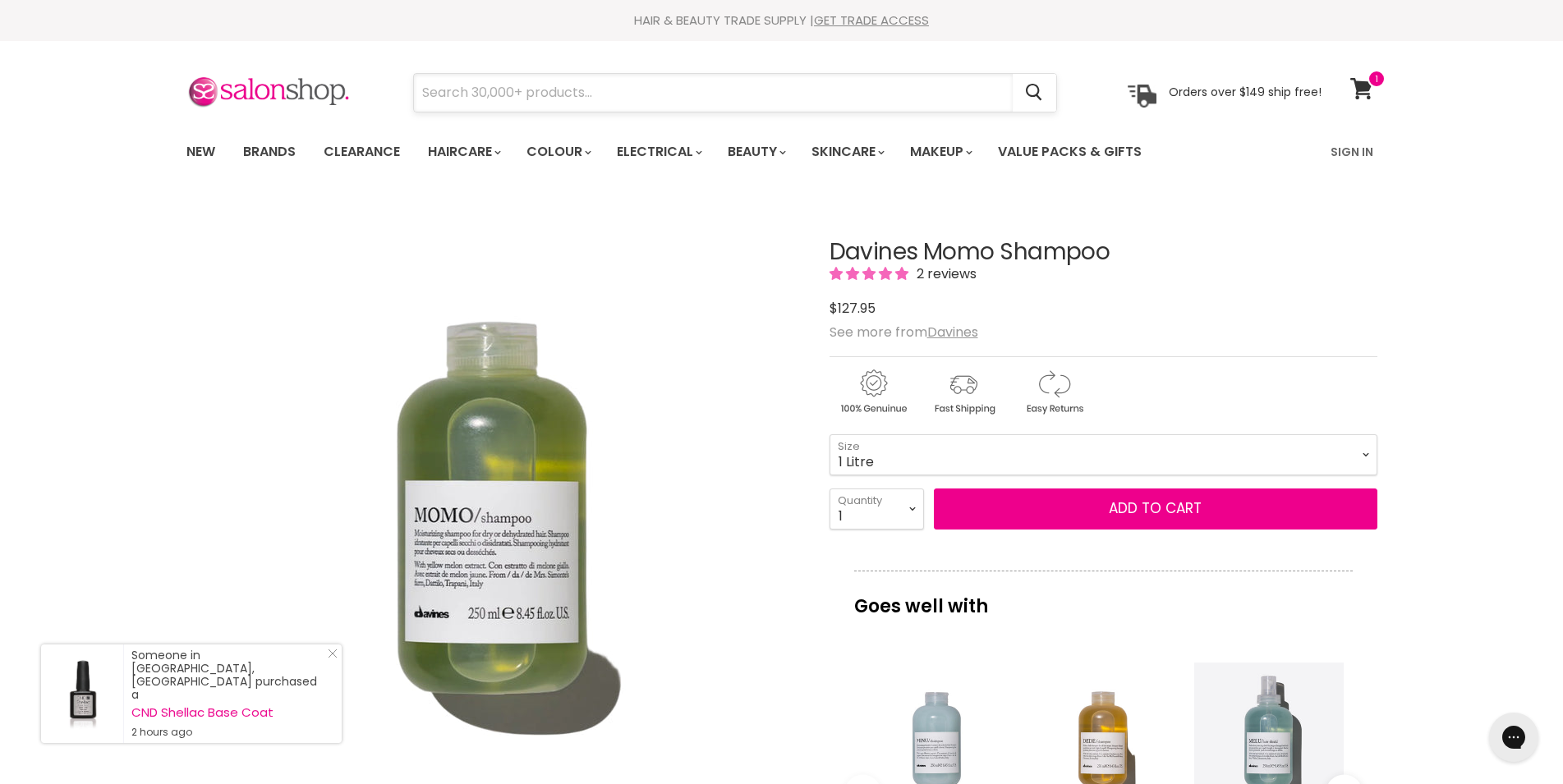
click at [526, 98] on input "Search" at bounding box center [713, 92] width 599 height 38
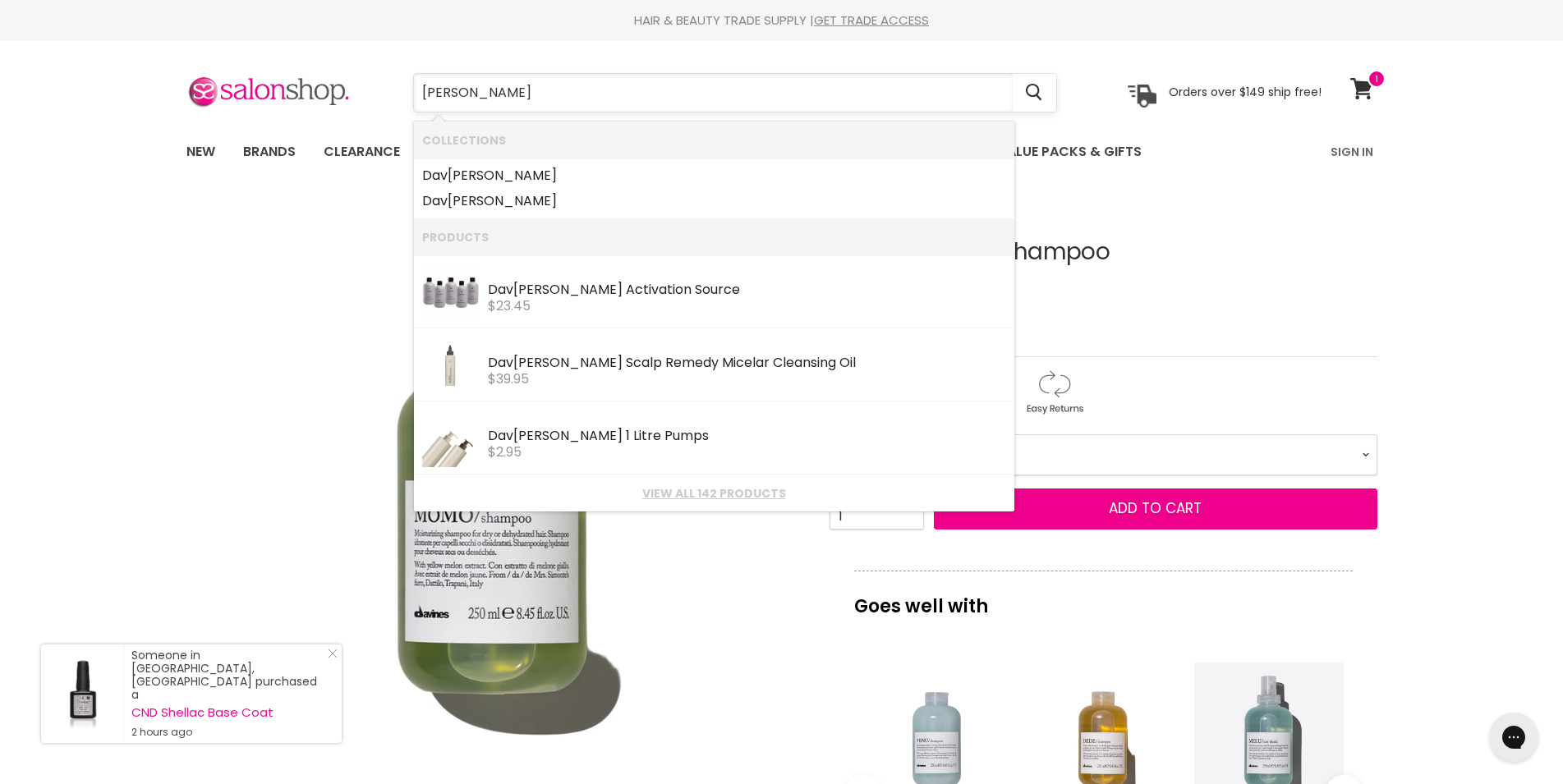
type input "davines"
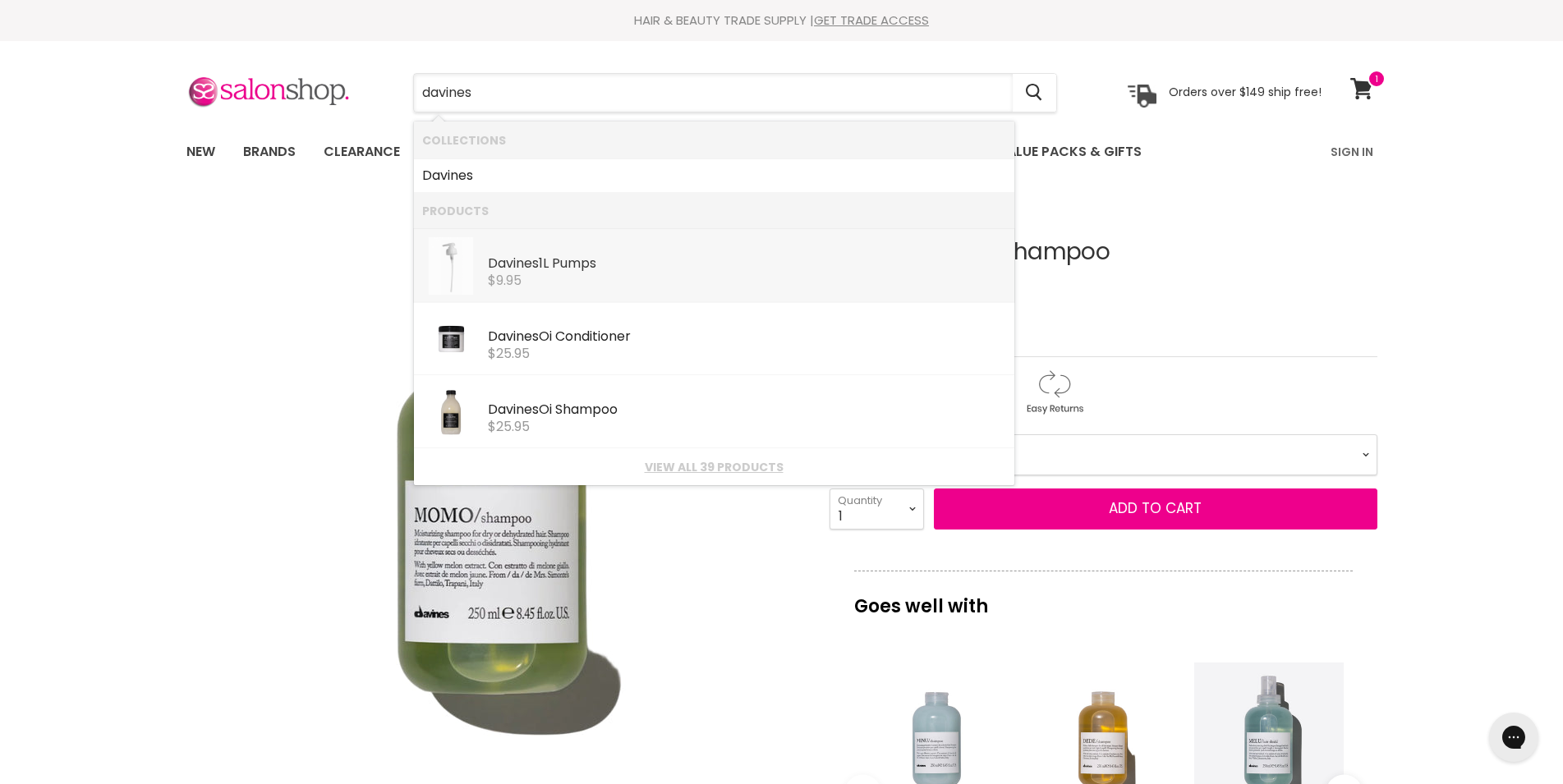
click at [553, 275] on div "$9.95" at bounding box center [747, 280] width 518 height 15
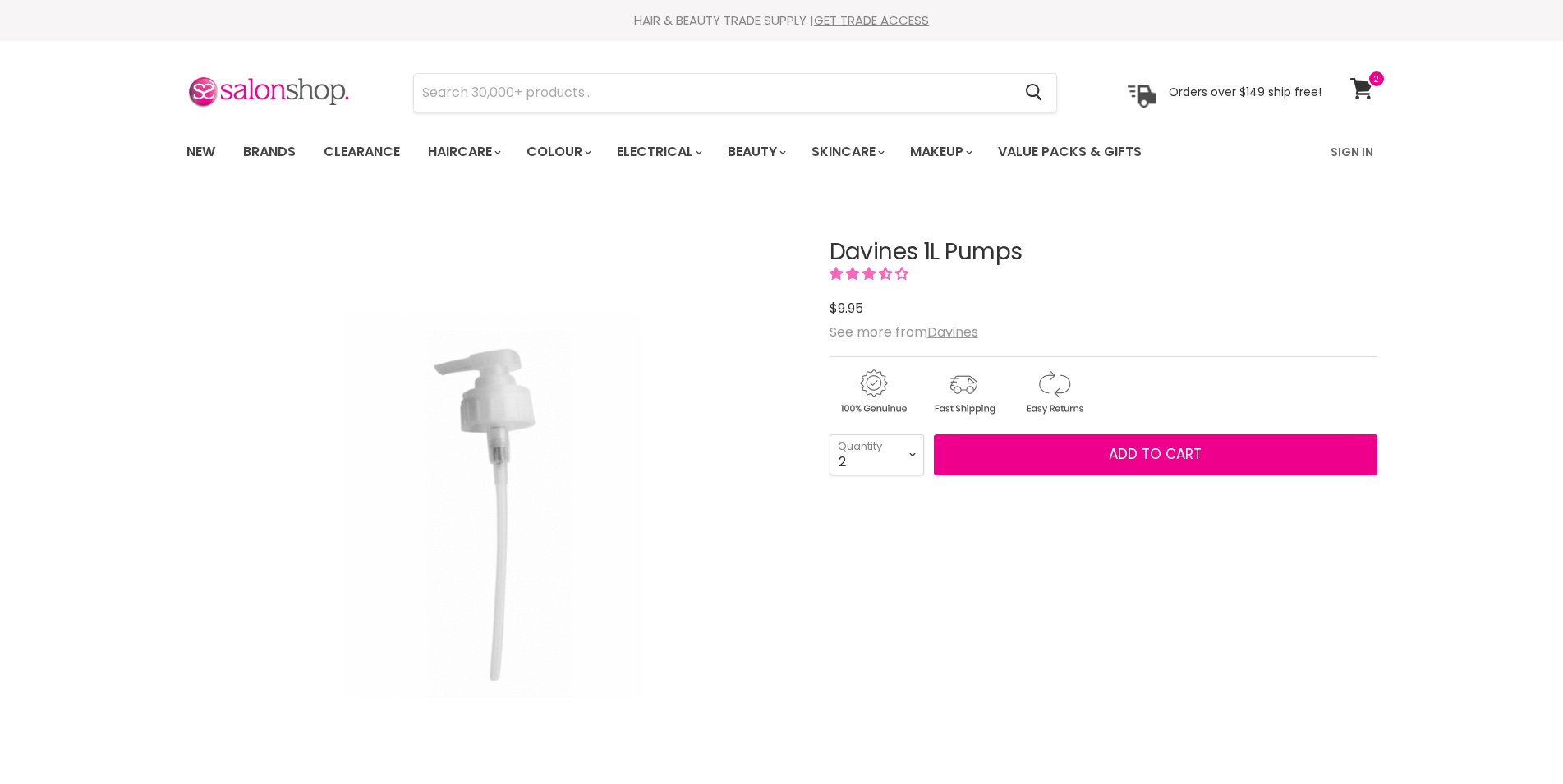
select select "2"
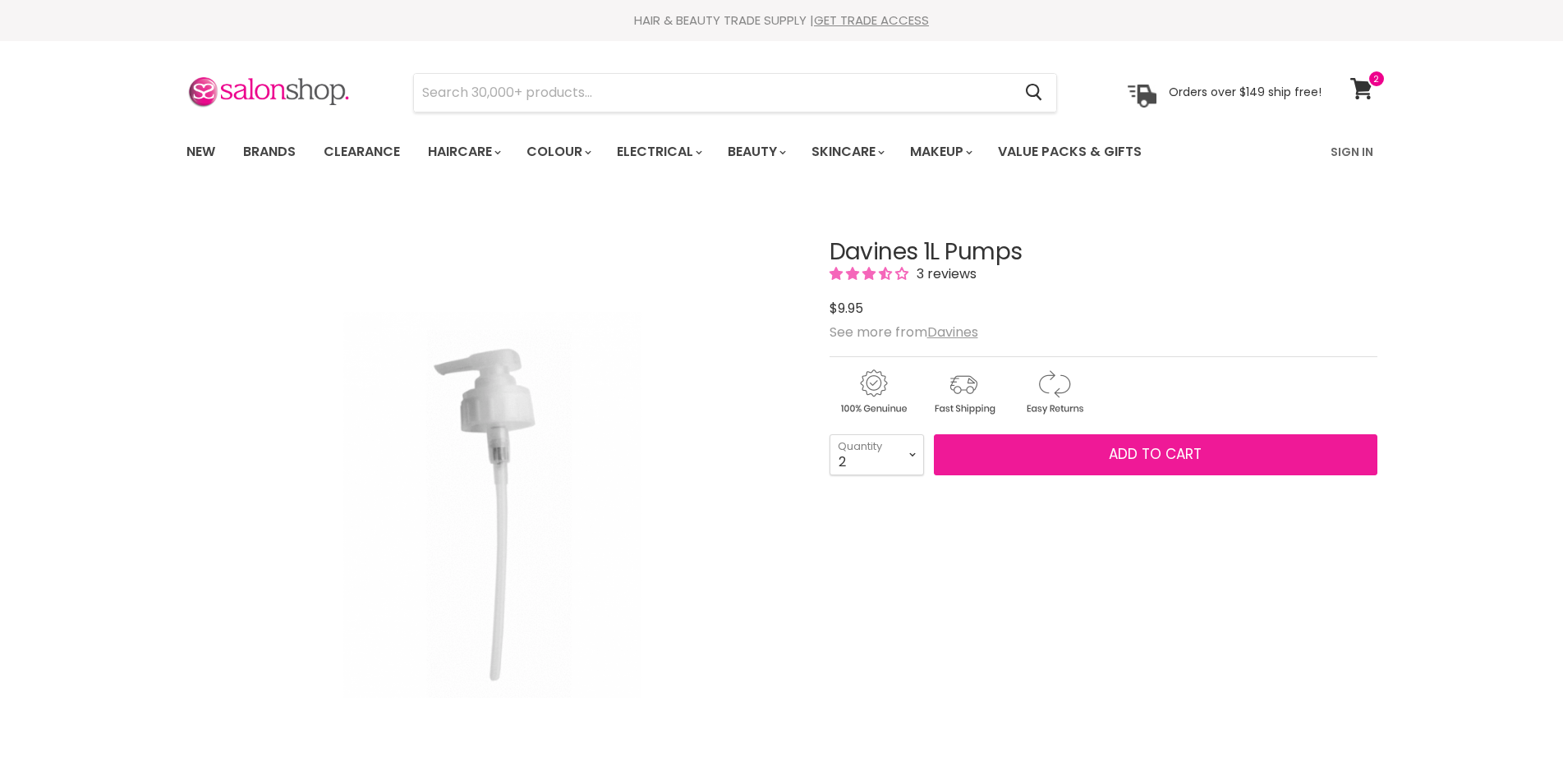
click at [1054, 460] on button "Add to cart" at bounding box center [1155, 454] width 443 height 41
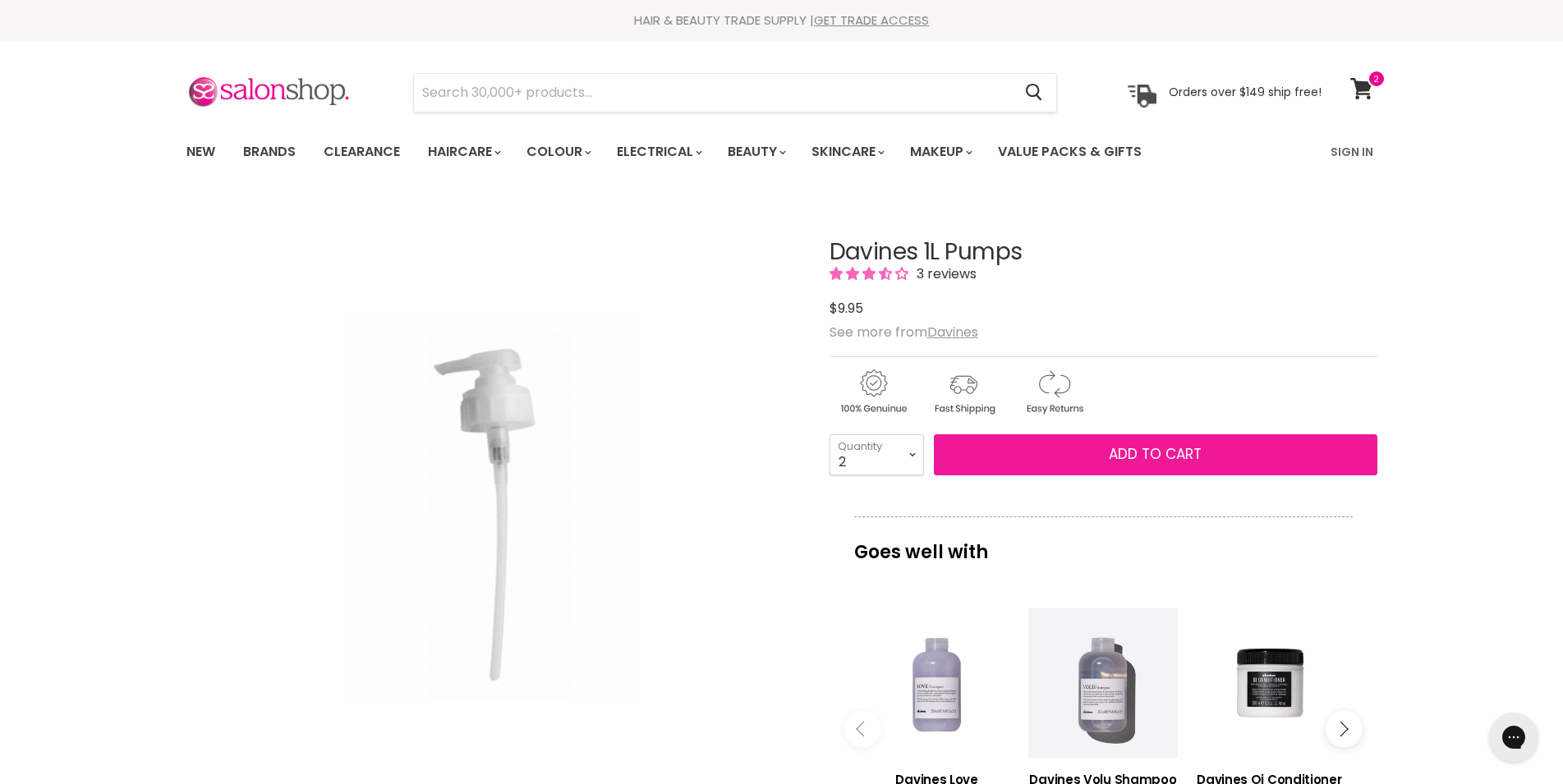
click at [1154, 454] on span "Add to cart" at bounding box center [1154, 454] width 92 height 20
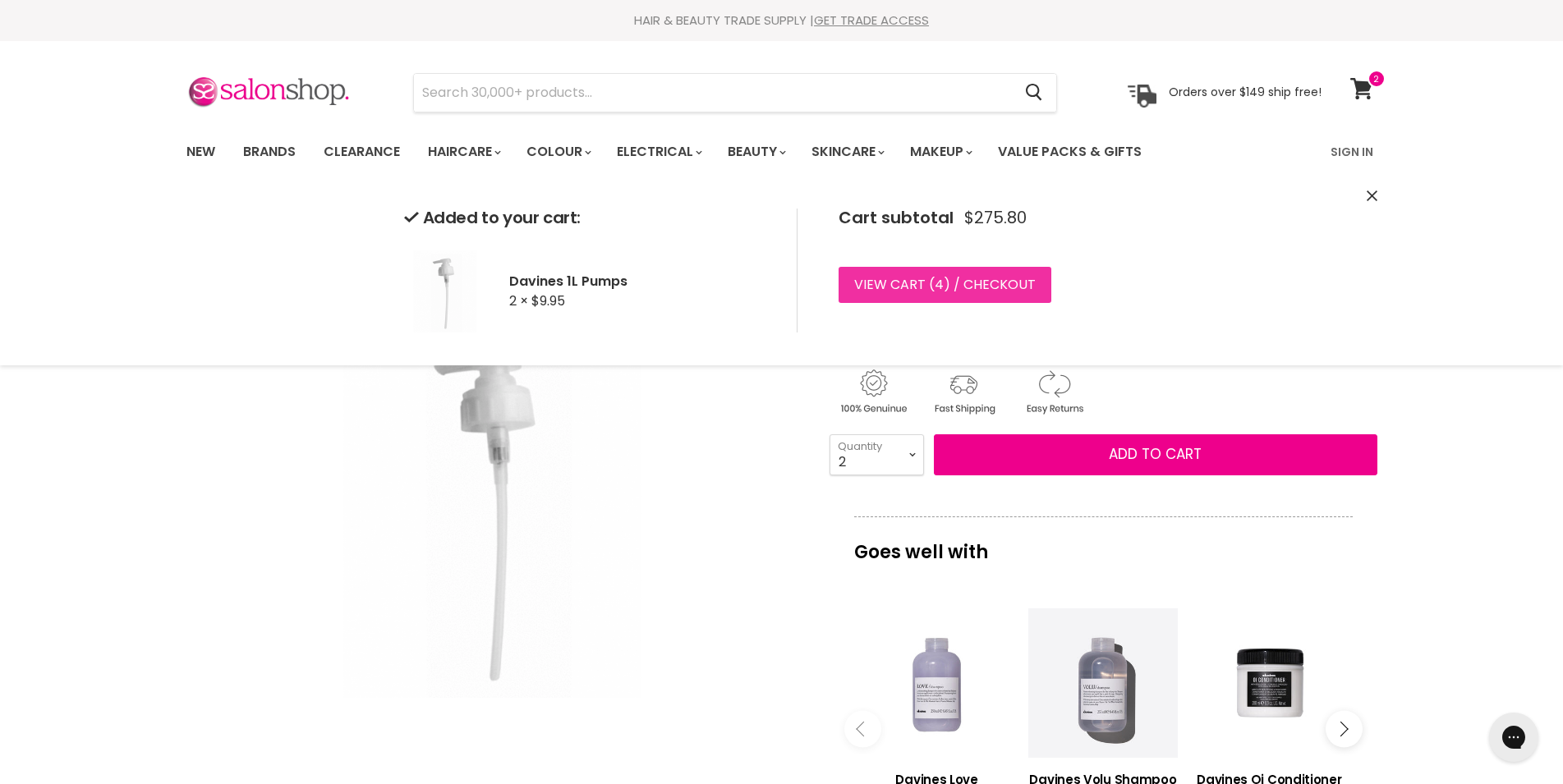
click at [971, 285] on link "View cart ( 4 ) / Checkout" at bounding box center [945, 284] width 213 height 36
